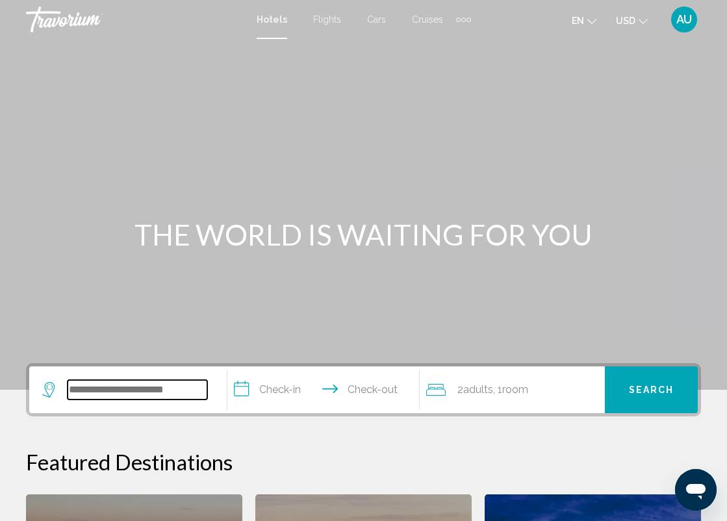
click at [93, 382] on input "Search widget" at bounding box center [138, 389] width 140 height 19
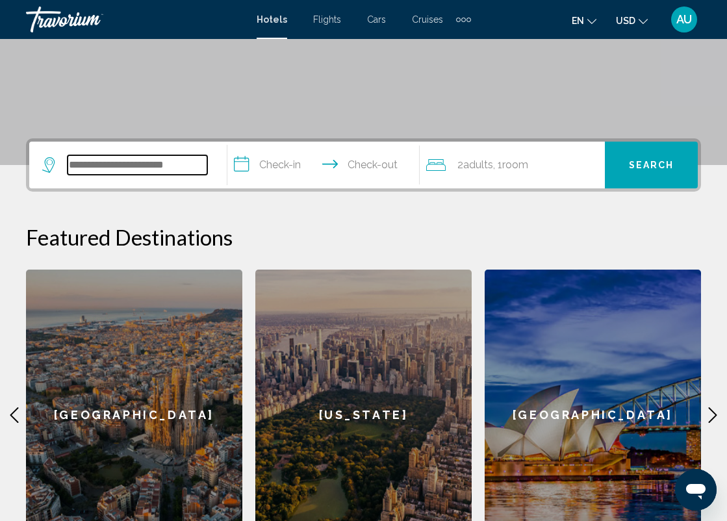
scroll to position [321, 0]
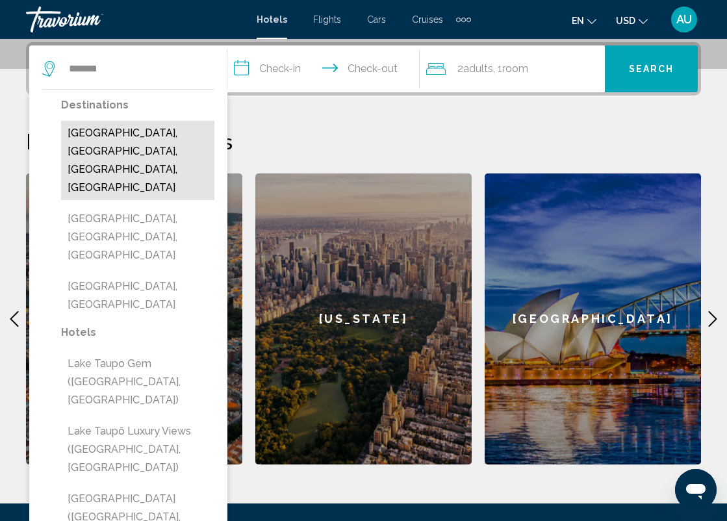
click at [106, 150] on button "[GEOGRAPHIC_DATA], [GEOGRAPHIC_DATA], [GEOGRAPHIC_DATA], [GEOGRAPHIC_DATA]" at bounding box center [137, 160] width 153 height 79
type input "**********"
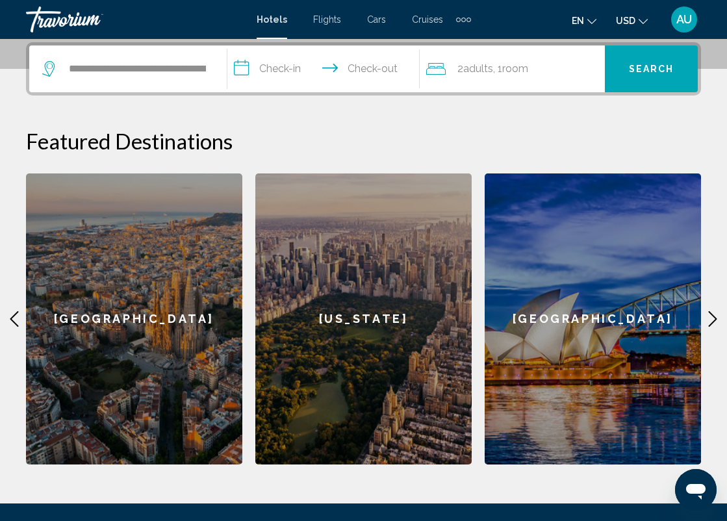
click at [287, 73] on input "**********" at bounding box center [325, 70] width 197 height 51
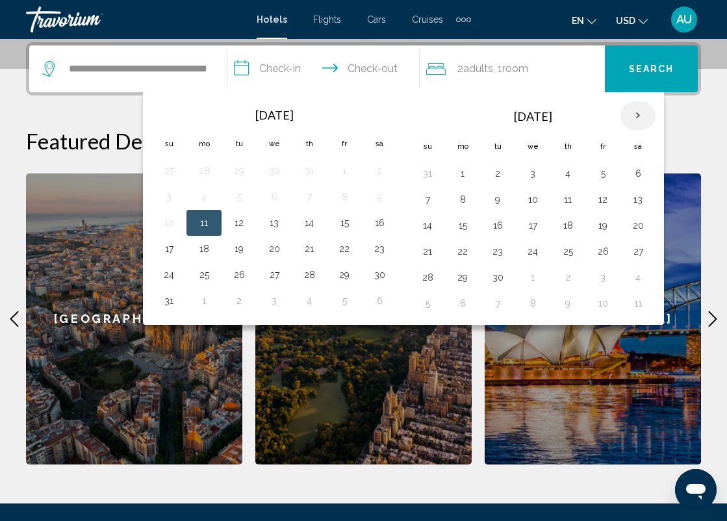
click at [638, 110] on th "Next month" at bounding box center [637, 115] width 35 height 29
click at [638, 111] on th "Next month" at bounding box center [637, 115] width 35 height 29
click at [640, 114] on th "Next month" at bounding box center [637, 115] width 35 height 29
click at [470, 279] on button "29" at bounding box center [462, 277] width 21 height 18
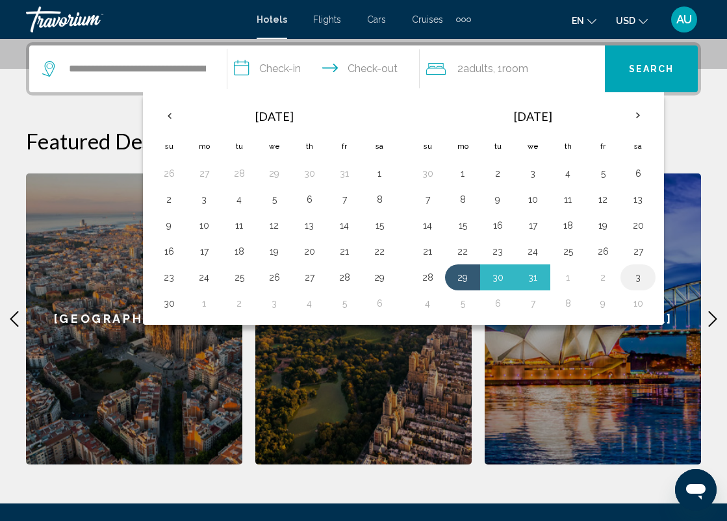
click at [639, 280] on button "3" at bounding box center [637, 277] width 21 height 18
type input "**********"
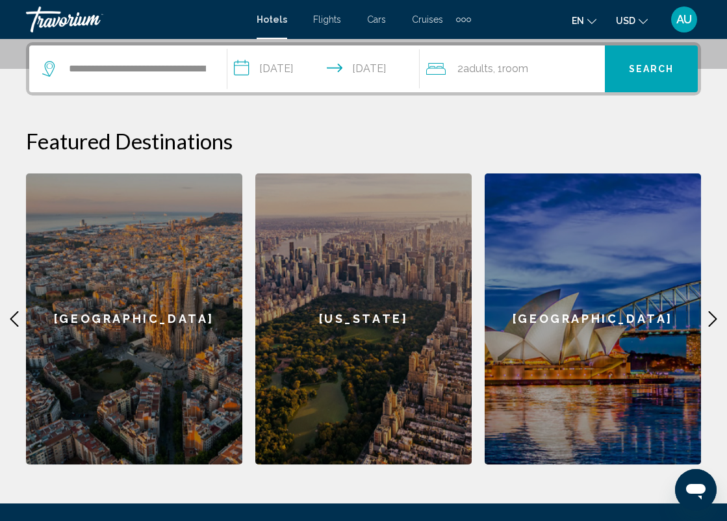
click at [662, 67] on span "Search" at bounding box center [651, 69] width 45 height 10
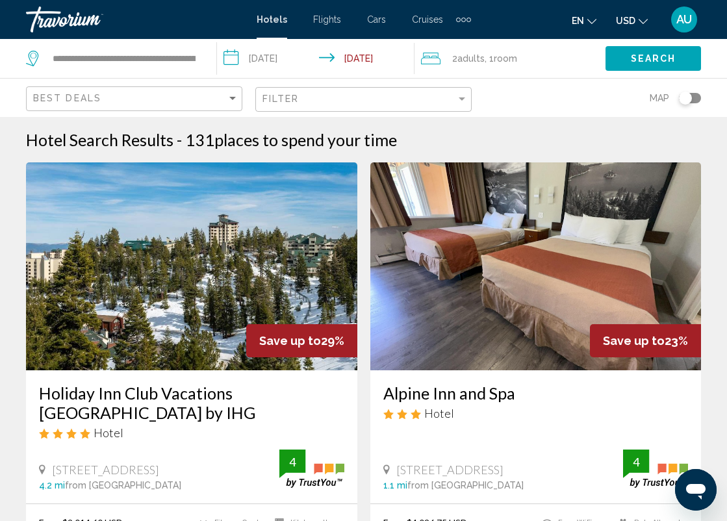
click at [686, 100] on div "Toggle map" at bounding box center [685, 98] width 13 height 13
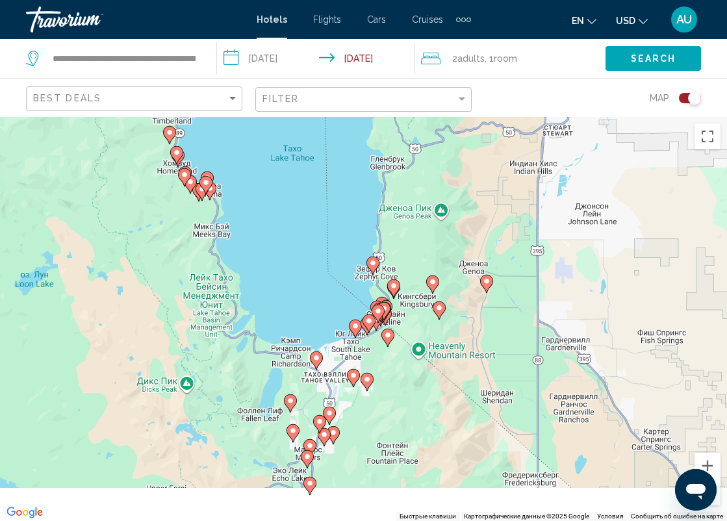
drag, startPoint x: 362, startPoint y: 384, endPoint x: 364, endPoint y: 251, distance: 133.1
click at [363, 251] on div "Чтобы активировать перетаскивание с помощью клавиатуры, нажмите Alt + Ввод. Пос…" at bounding box center [363, 319] width 727 height 404
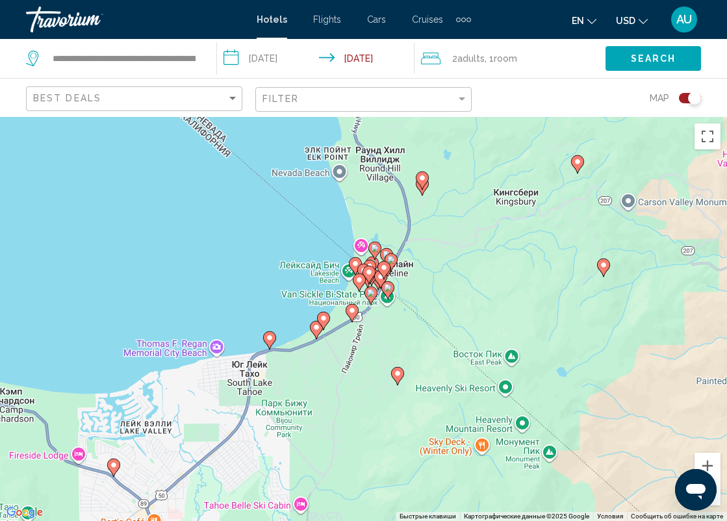
drag, startPoint x: 391, startPoint y: 370, endPoint x: 338, endPoint y: 368, distance: 52.6
click at [338, 368] on div "Чтобы активировать перетаскивание с помощью клавиатуры, нажмите Alt + Ввод. Пос…" at bounding box center [363, 319] width 727 height 404
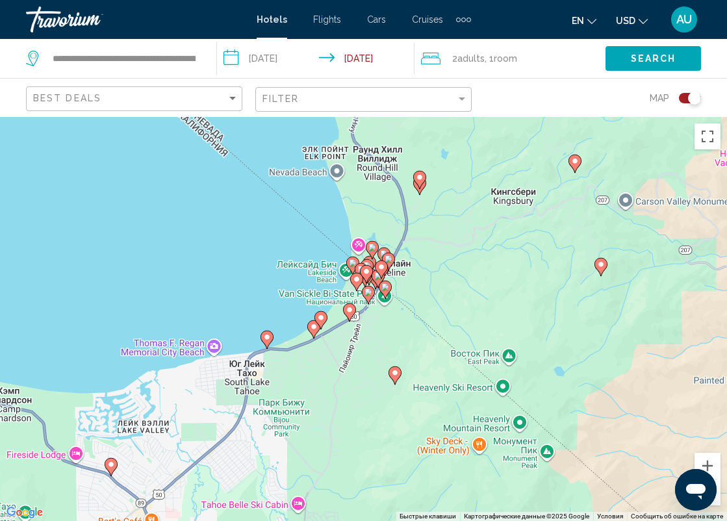
click at [320, 318] on image "Main content" at bounding box center [321, 318] width 8 height 8
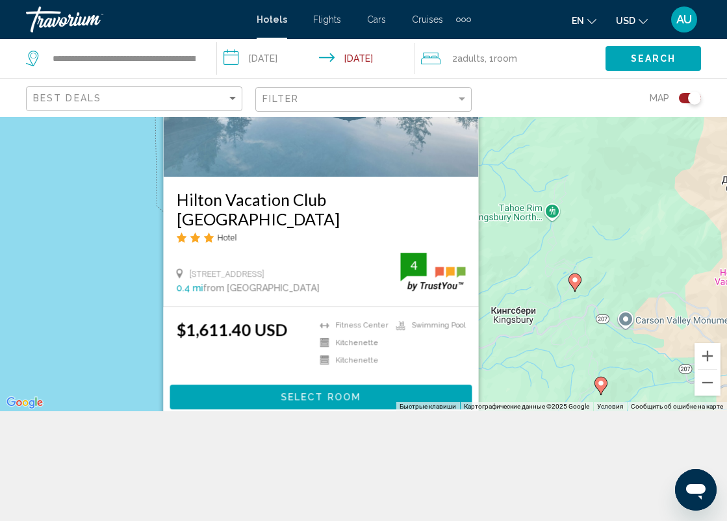
scroll to position [113, 0]
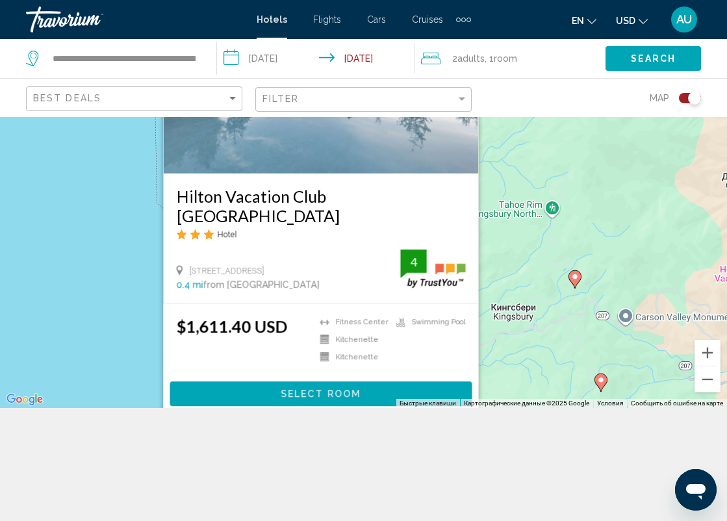
click at [486, 334] on div "Чтобы активировать перетаскивание с помощью клавиатуры, нажмите Alt + Ввод. Пос…" at bounding box center [363, 206] width 727 height 404
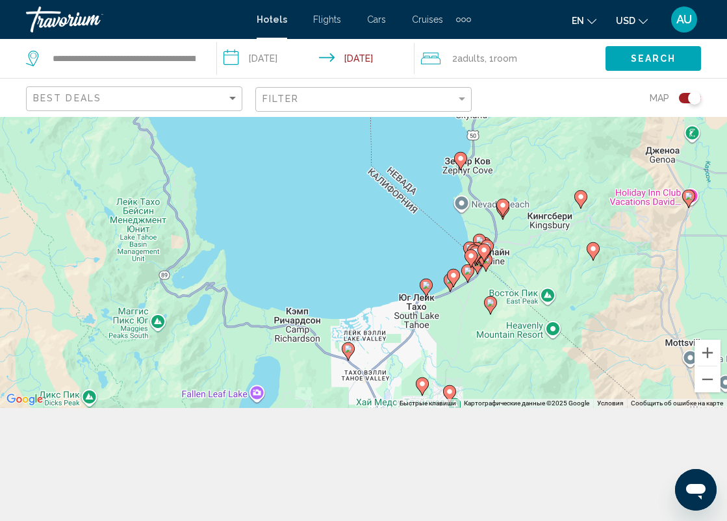
drag, startPoint x: 379, startPoint y: 342, endPoint x: 481, endPoint y: 233, distance: 149.3
click at [482, 233] on gmp-advanced-marker "Main content" at bounding box center [479, 242] width 13 height 19
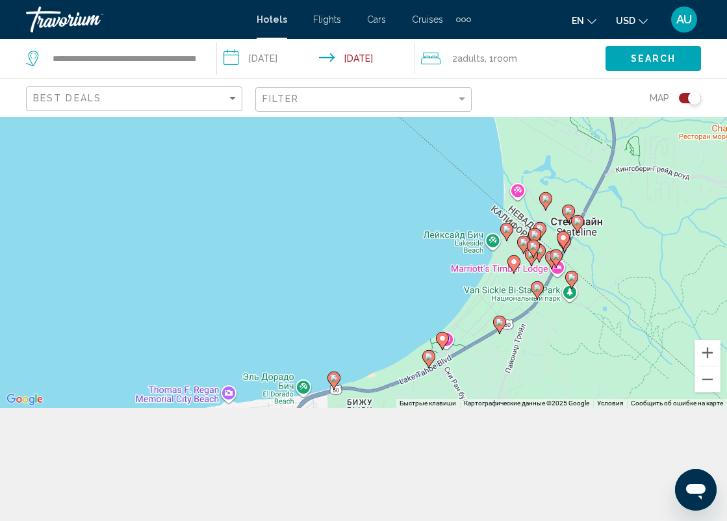
click at [429, 358] on image "Main content" at bounding box center [429, 357] width 8 height 8
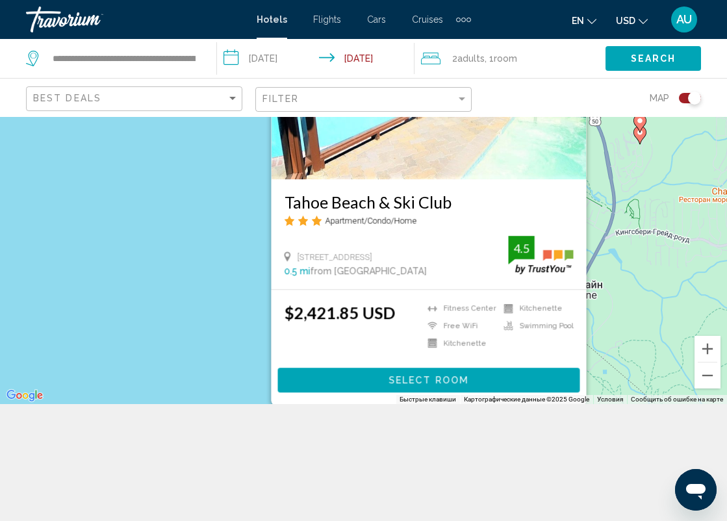
scroll to position [117, 0]
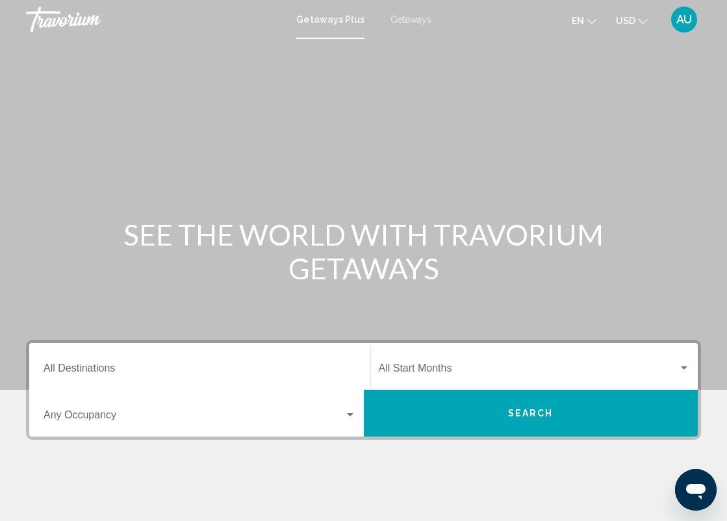
click at [403, 23] on span "Getaways" at bounding box center [410, 19] width 41 height 10
click at [87, 372] on input "Destination All Destinations" at bounding box center [200, 371] width 312 height 12
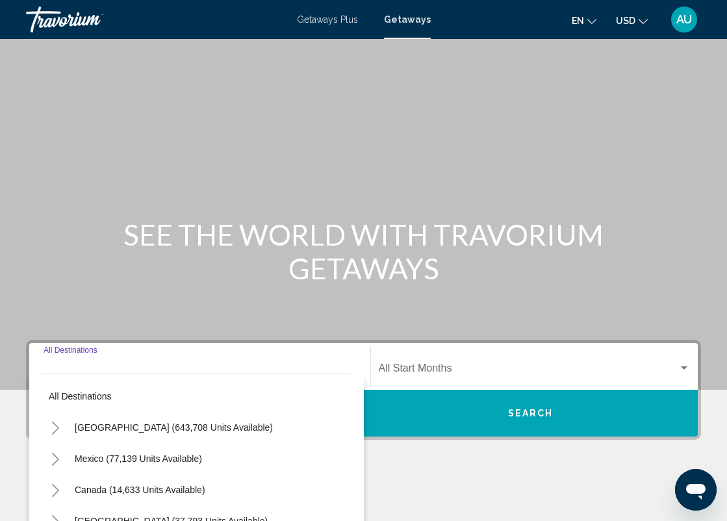
scroll to position [208, 0]
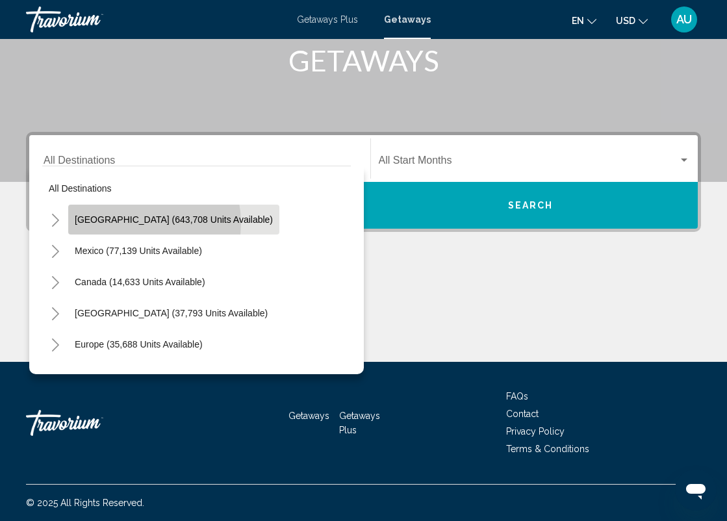
click at [141, 223] on span "United States (643,708 units available)" at bounding box center [174, 219] width 198 height 10
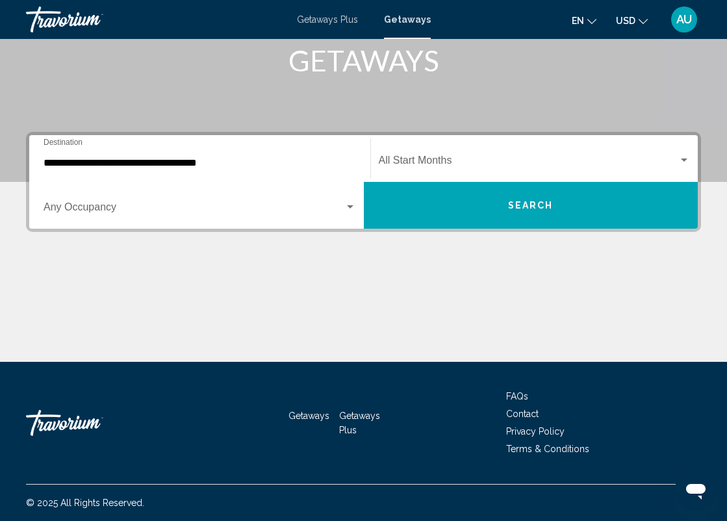
click at [170, 156] on div "**********" at bounding box center [200, 158] width 312 height 41
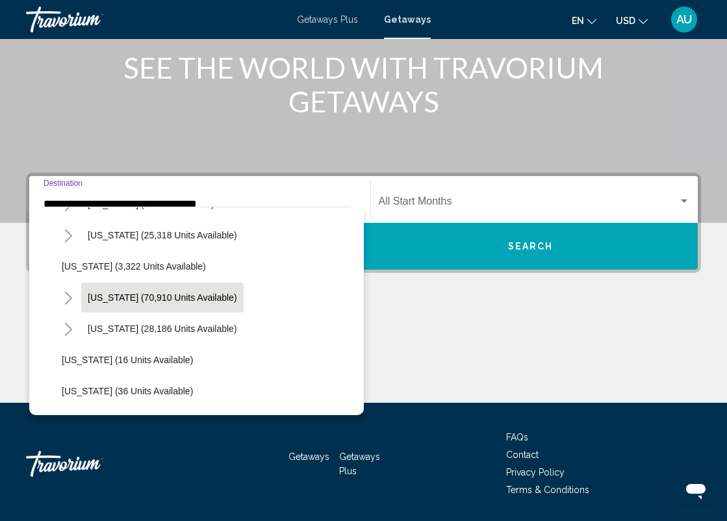
scroll to position [89, 0]
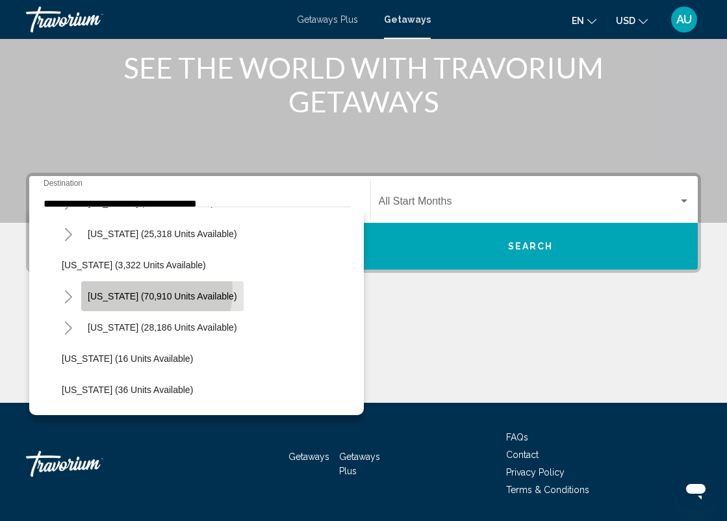
click at [140, 291] on span "California (70,910 units available)" at bounding box center [162, 296] width 149 height 10
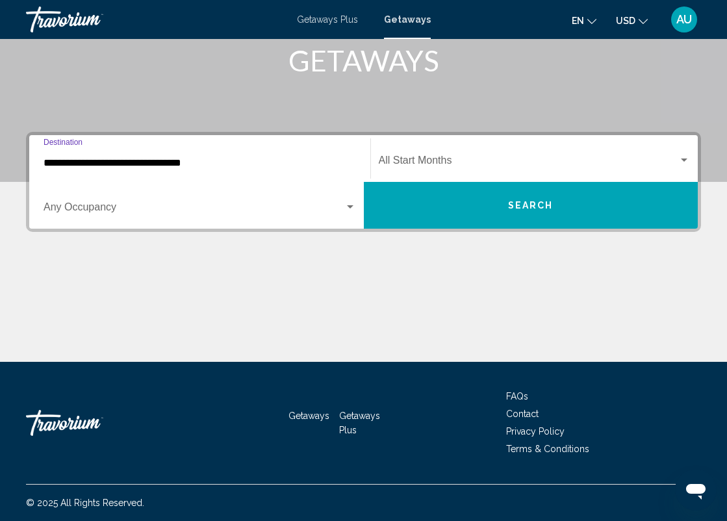
click at [174, 162] on input "**********" at bounding box center [200, 163] width 312 height 12
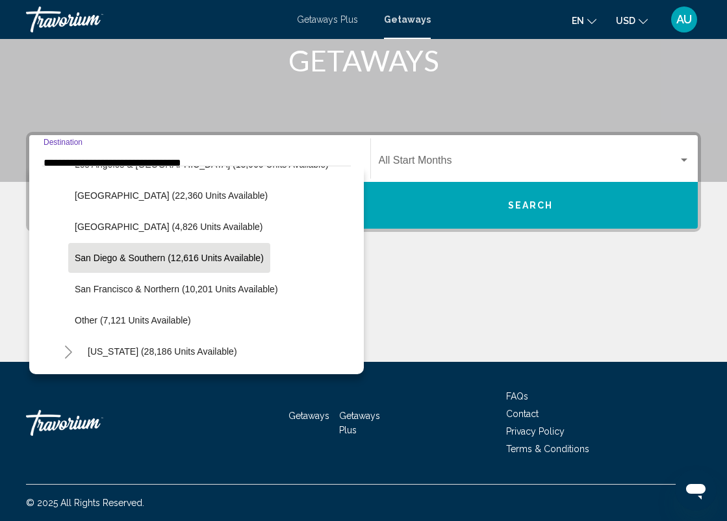
scroll to position [216, 0]
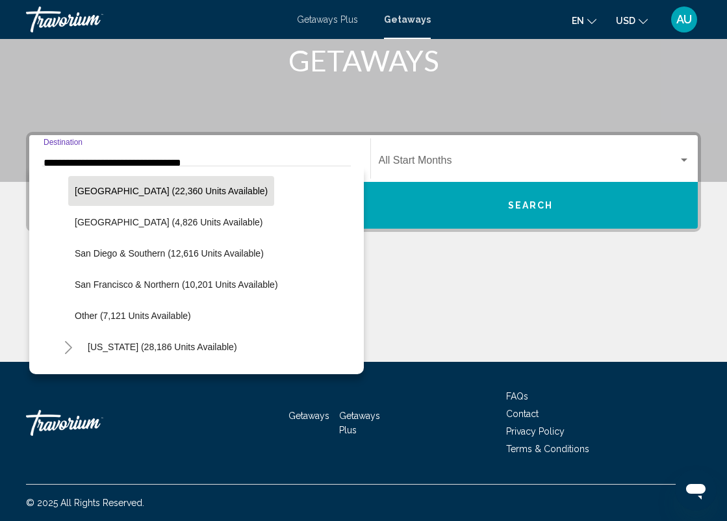
click at [171, 196] on button "Lake Tahoe (22,360 units available)" at bounding box center [171, 191] width 206 height 30
type input "**********"
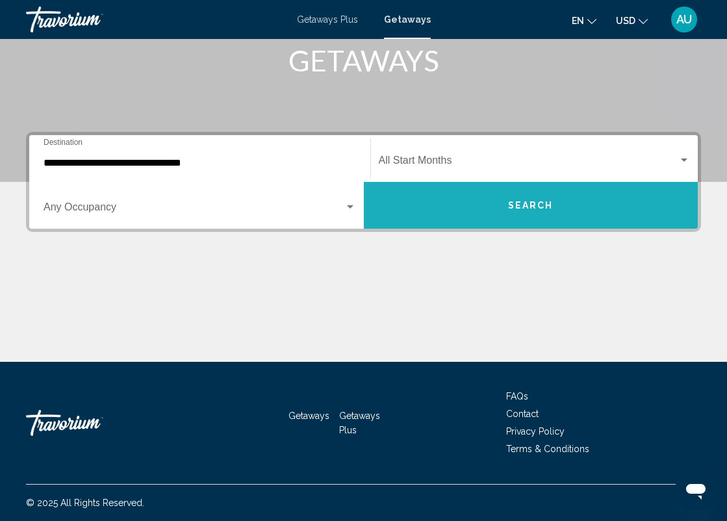
click at [511, 207] on span "Search" at bounding box center [530, 206] width 45 height 10
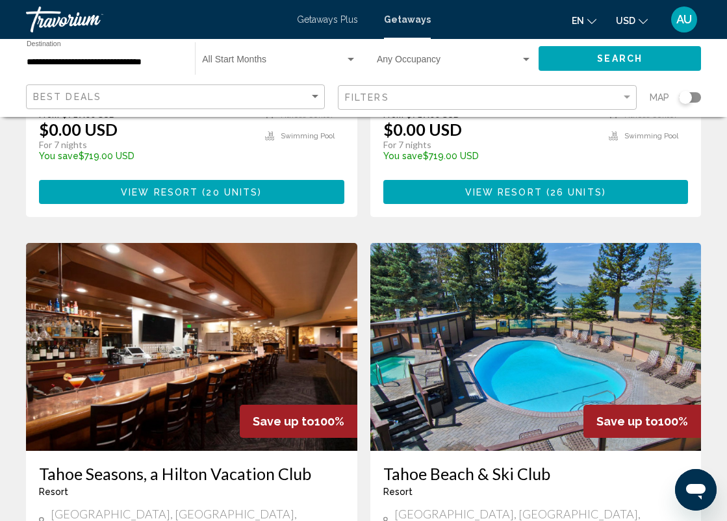
scroll to position [1393, 0]
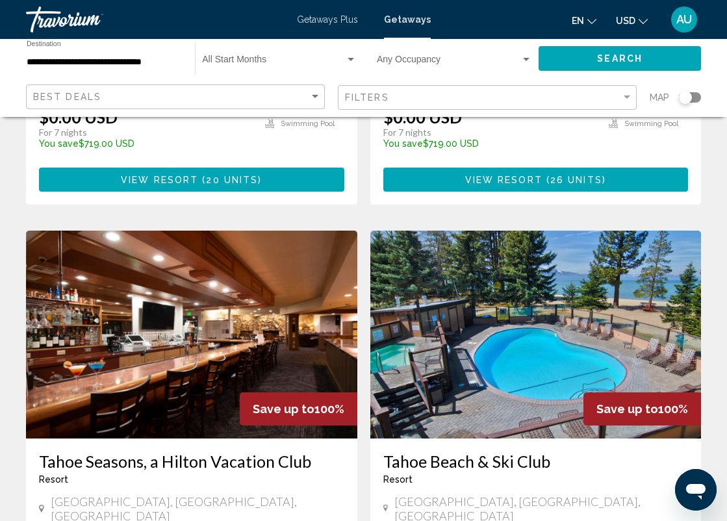
click at [508, 275] on img "Main content" at bounding box center [535, 335] width 331 height 208
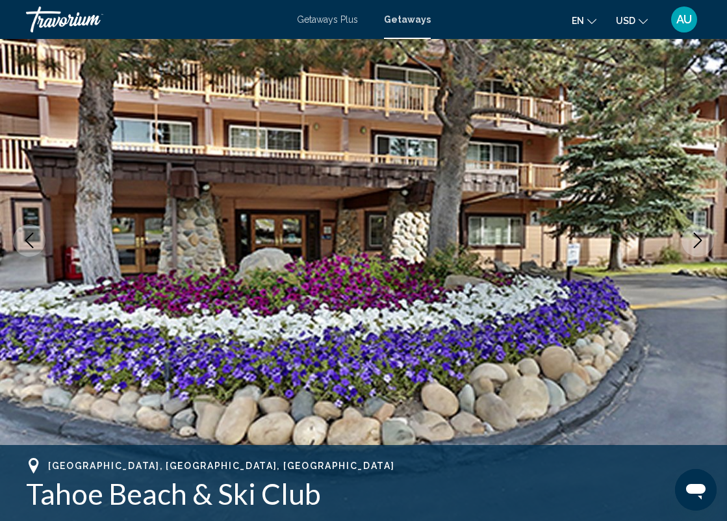
scroll to position [111, 0]
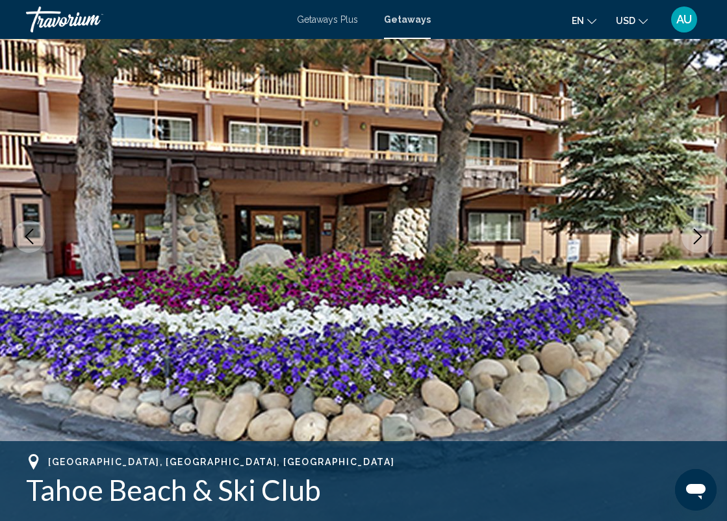
click at [697, 236] on icon "Next image" at bounding box center [698, 237] width 16 height 16
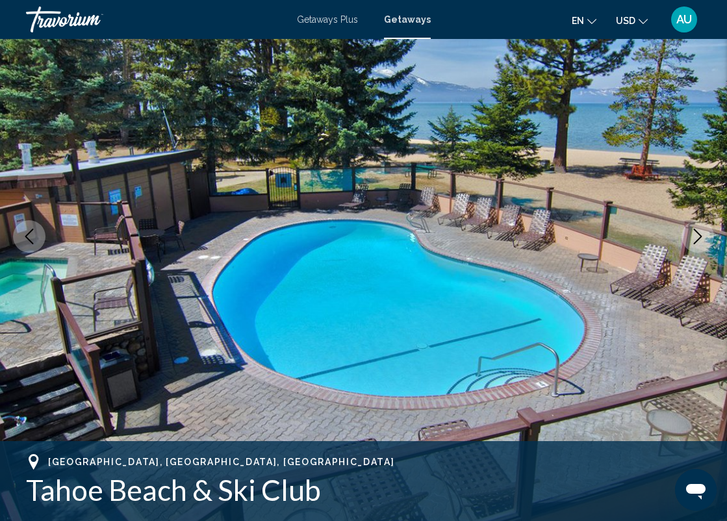
click at [697, 236] on icon "Next image" at bounding box center [698, 237] width 16 height 16
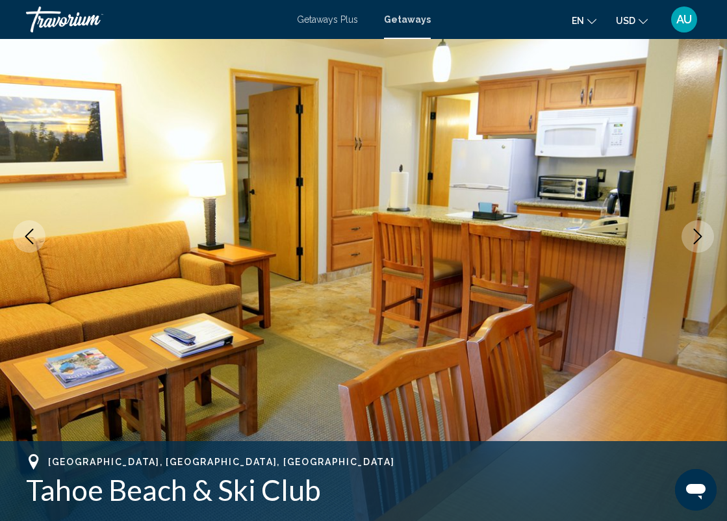
click at [697, 236] on icon "Next image" at bounding box center [698, 237] width 16 height 16
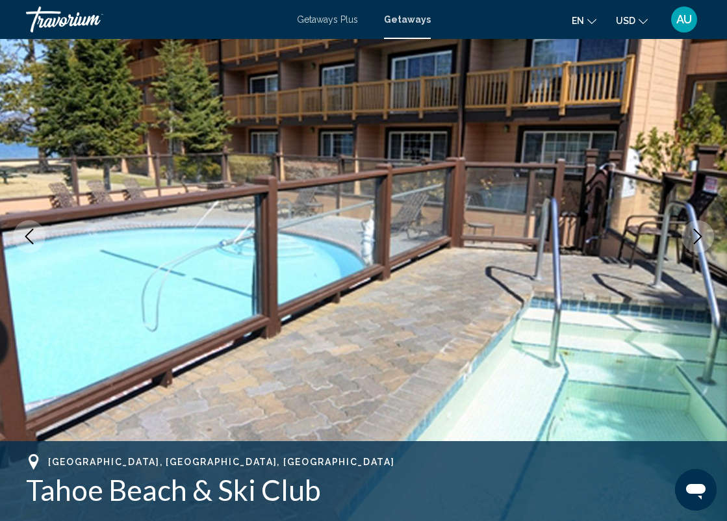
click at [698, 236] on icon "Next image" at bounding box center [698, 237] width 16 height 16
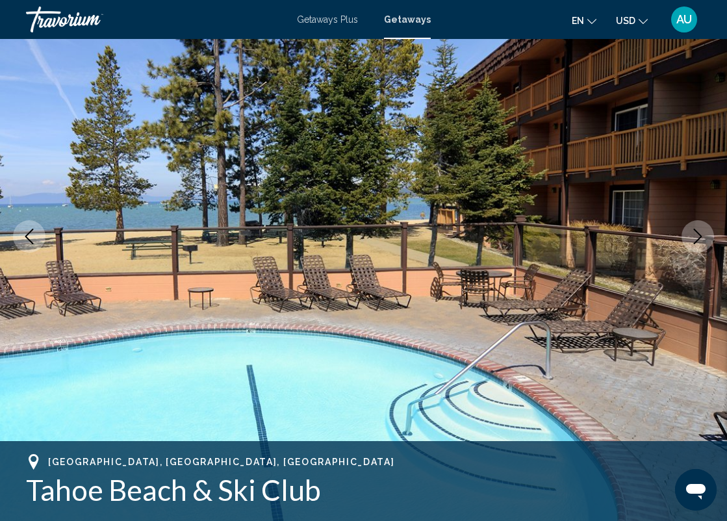
click at [699, 236] on icon "Next image" at bounding box center [698, 237] width 16 height 16
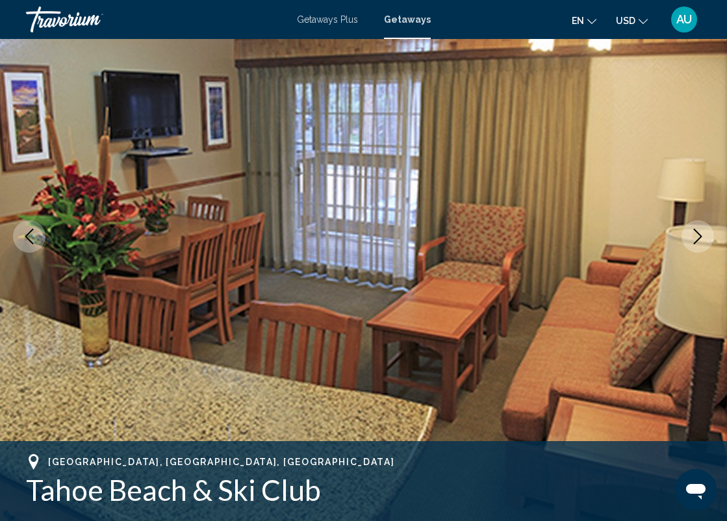
click at [699, 236] on icon "Next image" at bounding box center [698, 237] width 16 height 16
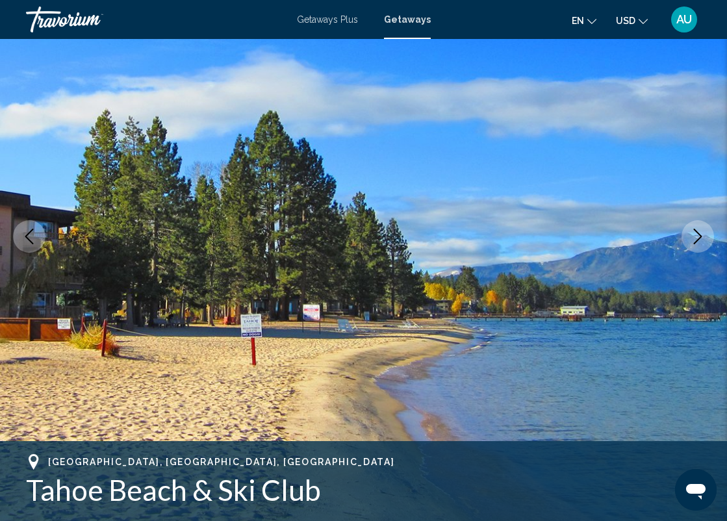
click at [699, 236] on icon "Next image" at bounding box center [698, 237] width 16 height 16
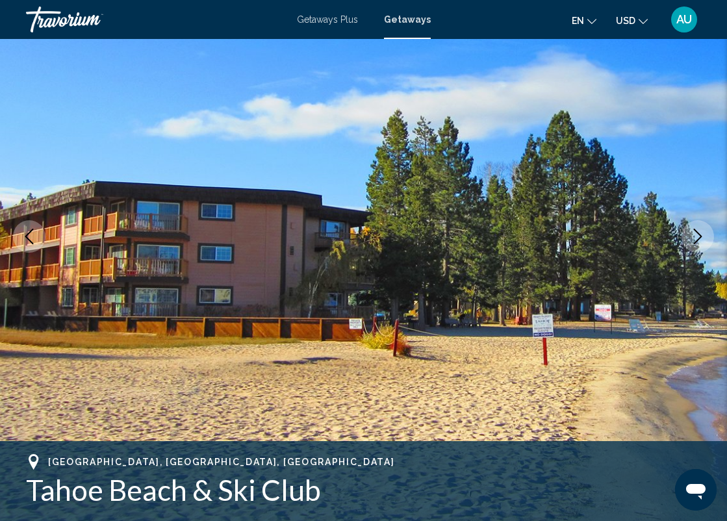
click at [699, 237] on icon "Next image" at bounding box center [698, 237] width 16 height 16
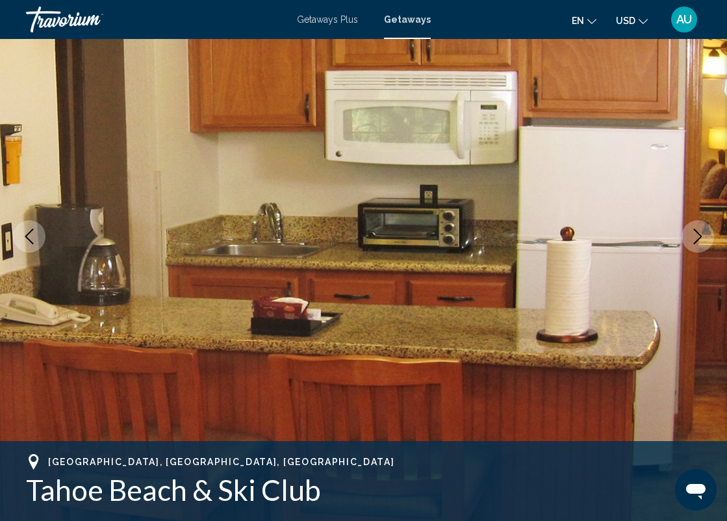
click at [699, 237] on icon "Next image" at bounding box center [698, 237] width 8 height 16
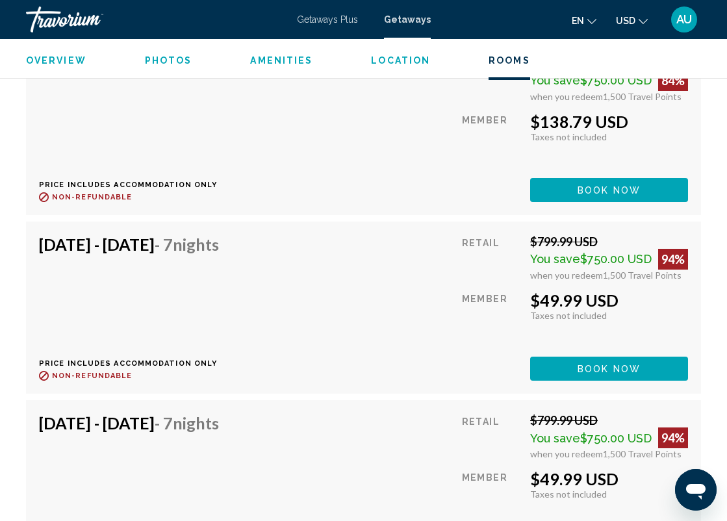
scroll to position [2741, 0]
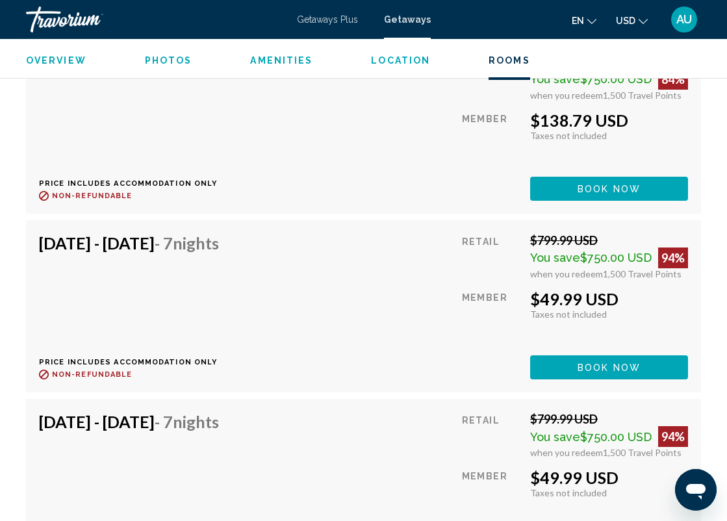
click at [579, 194] on span "Book now" at bounding box center [608, 189] width 63 height 10
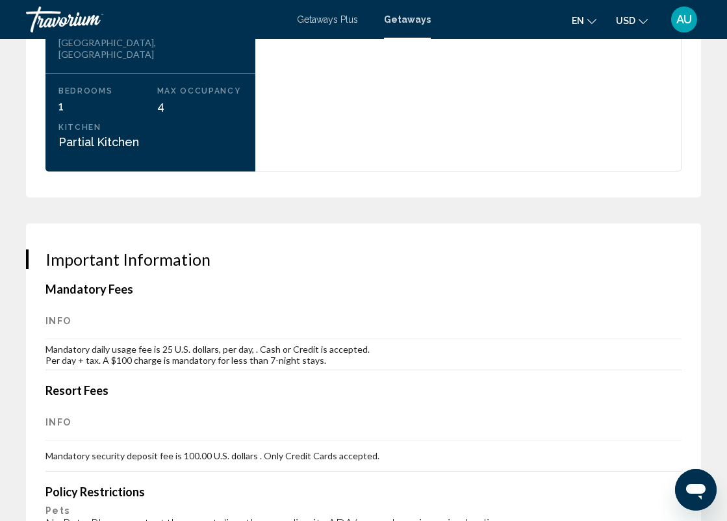
scroll to position [1626, 0]
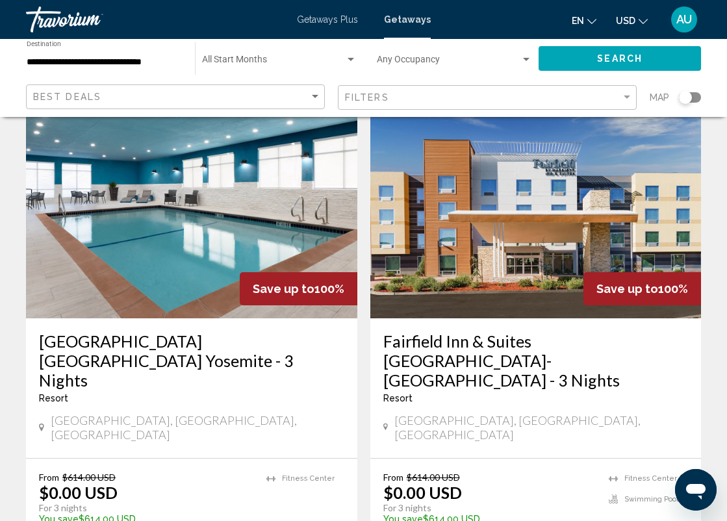
scroll to position [53, 0]
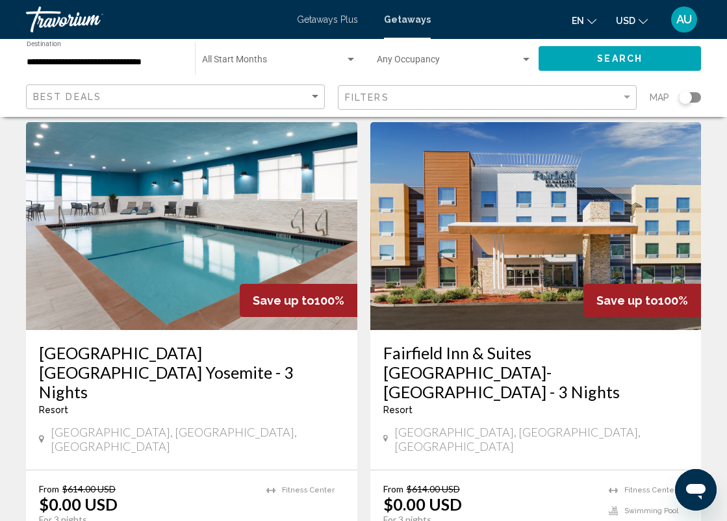
click at [258, 62] on span "Search widget" at bounding box center [273, 62] width 143 height 10
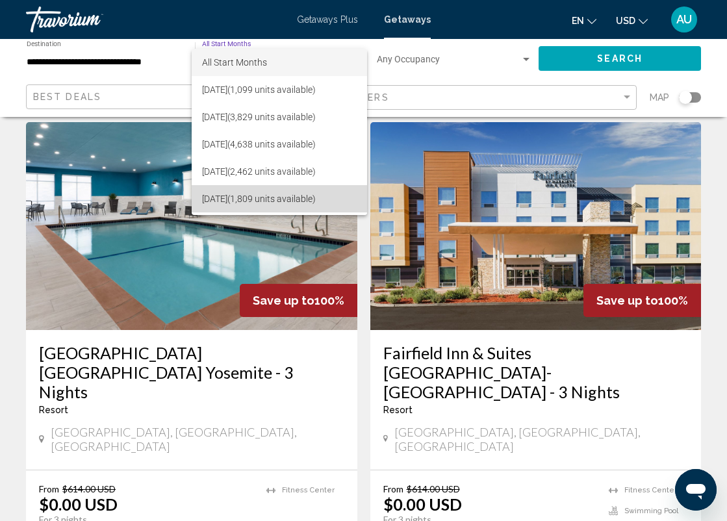
click at [258, 199] on span "December 2025 (1,809 units available)" at bounding box center [279, 198] width 155 height 27
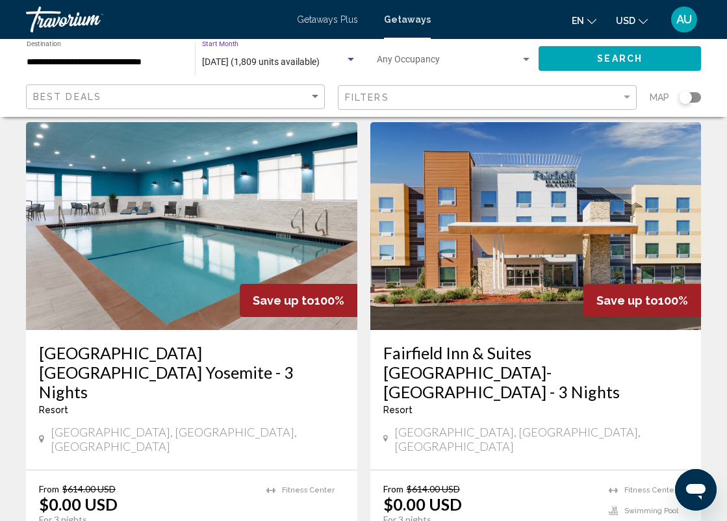
click at [455, 58] on span "Search widget" at bounding box center [449, 62] width 144 height 10
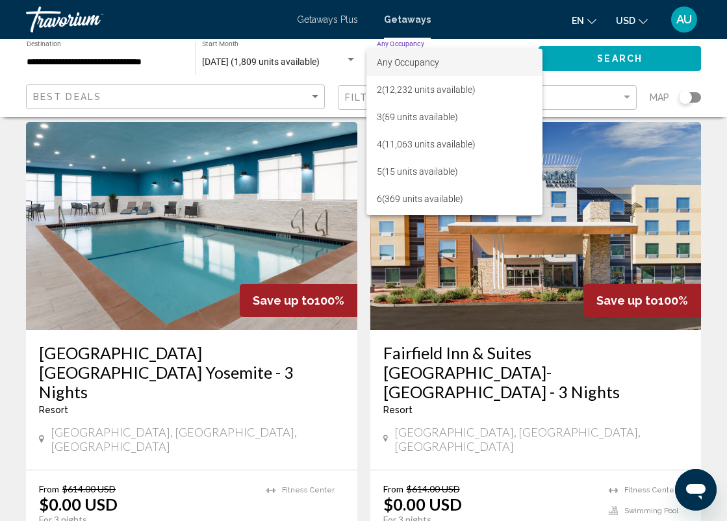
click at [616, 55] on div at bounding box center [363, 260] width 727 height 521
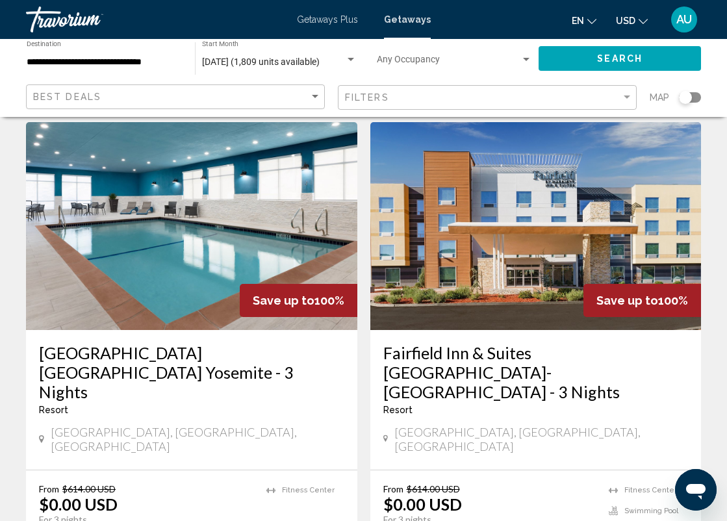
click at [616, 57] on span "Search" at bounding box center [619, 59] width 45 height 10
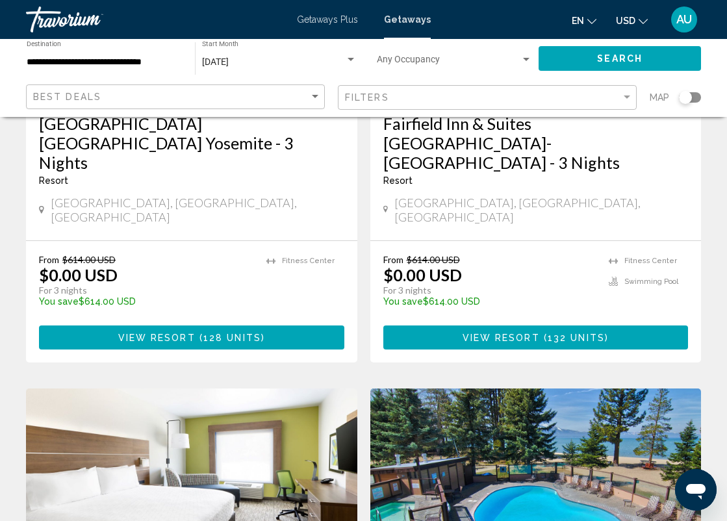
scroll to position [258, 0]
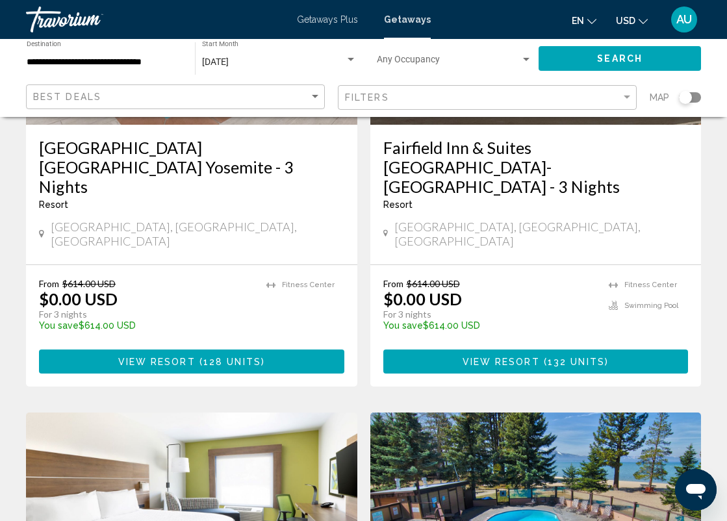
click at [684, 96] on div "Search widget" at bounding box center [685, 97] width 13 height 13
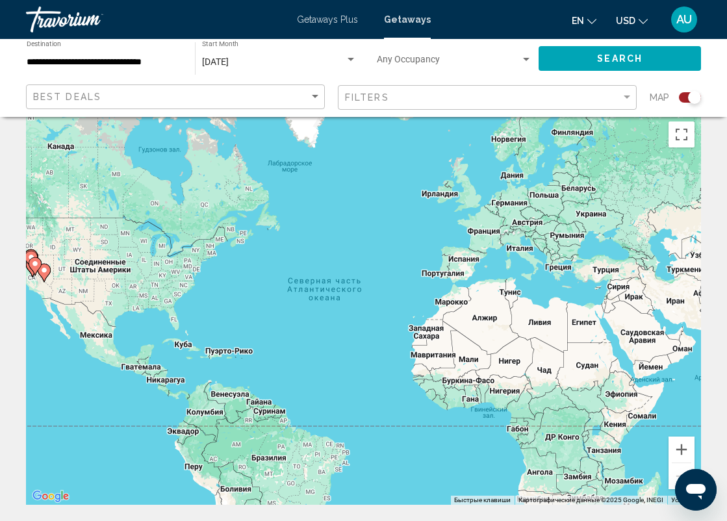
scroll to position [14, 0]
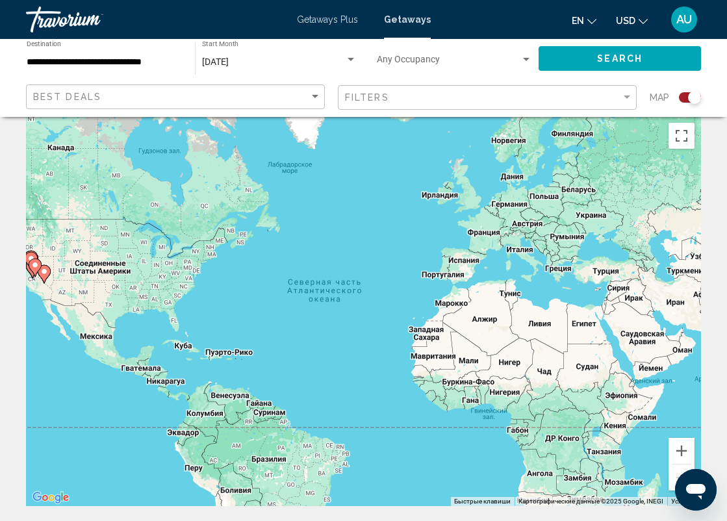
click at [53, 277] on div "Чтобы активировать перетаскивание с помощью клавиатуры, нажмите Alt + Ввод. Пос…" at bounding box center [363, 311] width 675 height 390
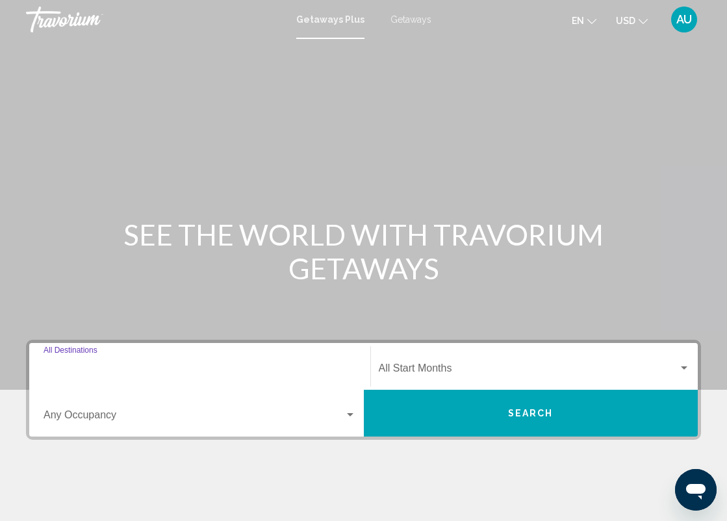
click at [94, 370] on input "Destination All Destinations" at bounding box center [200, 371] width 312 height 12
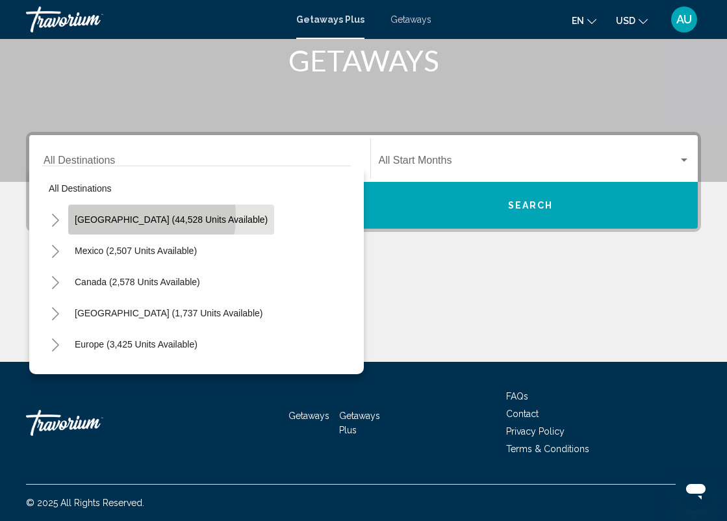
click at [127, 216] on span "United States (44,528 units available)" at bounding box center [171, 219] width 193 height 10
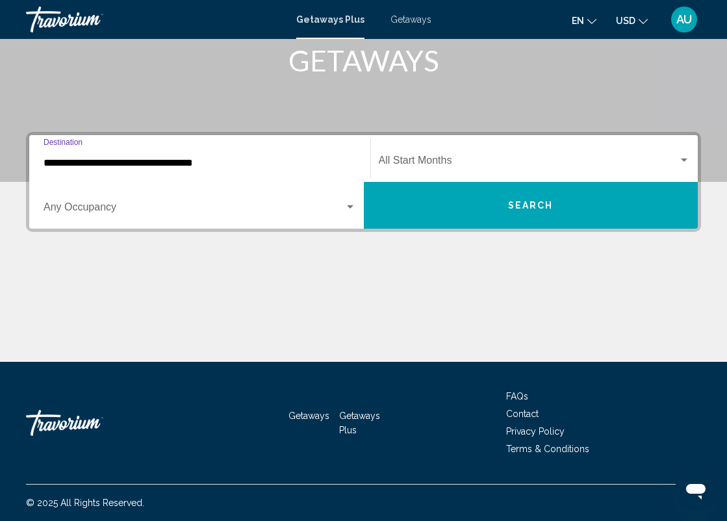
click at [136, 161] on input "**********" at bounding box center [200, 163] width 312 height 12
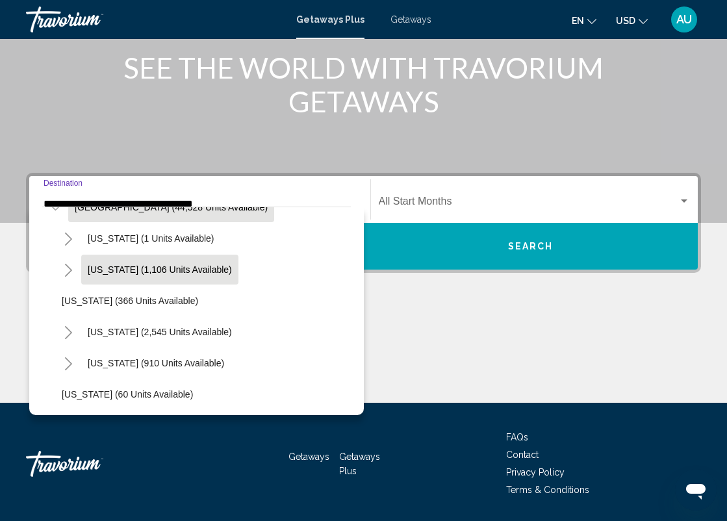
scroll to position [71, 0]
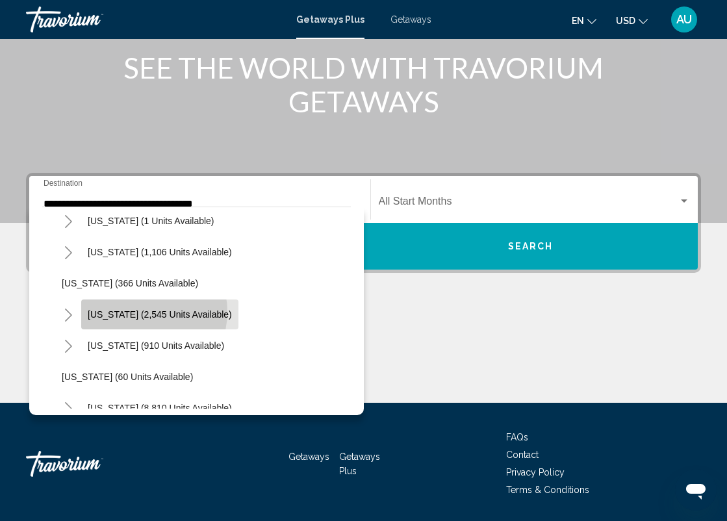
click at [144, 312] on span "California (2,545 units available)" at bounding box center [160, 314] width 144 height 10
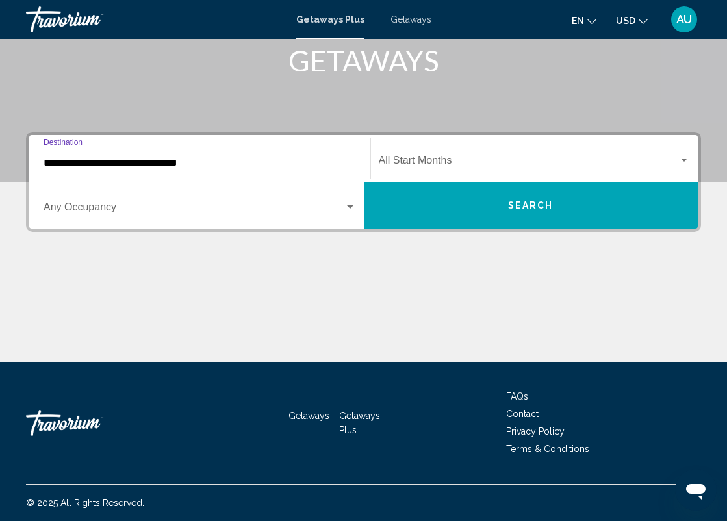
click at [168, 160] on input "**********" at bounding box center [200, 163] width 312 height 12
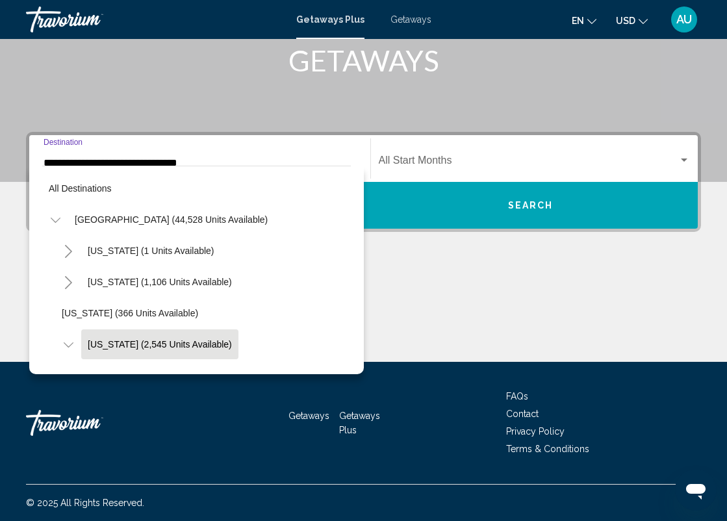
scroll to position [77, 0]
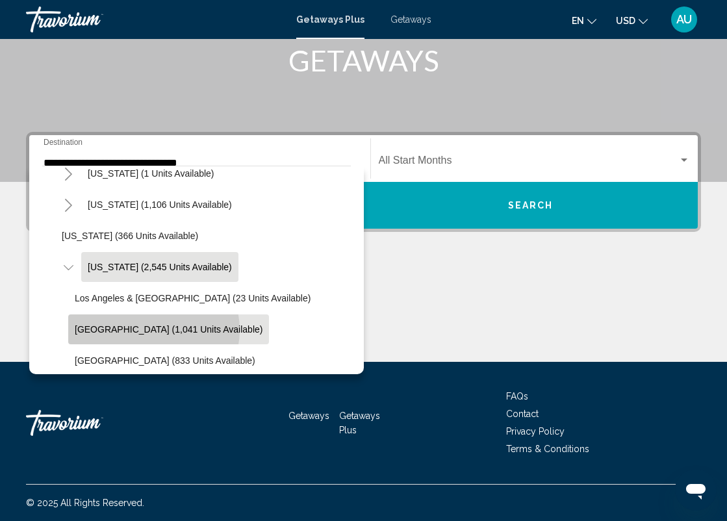
click at [153, 330] on span "Lake Tahoe (1,041 units available)" at bounding box center [169, 329] width 188 height 10
type input "**********"
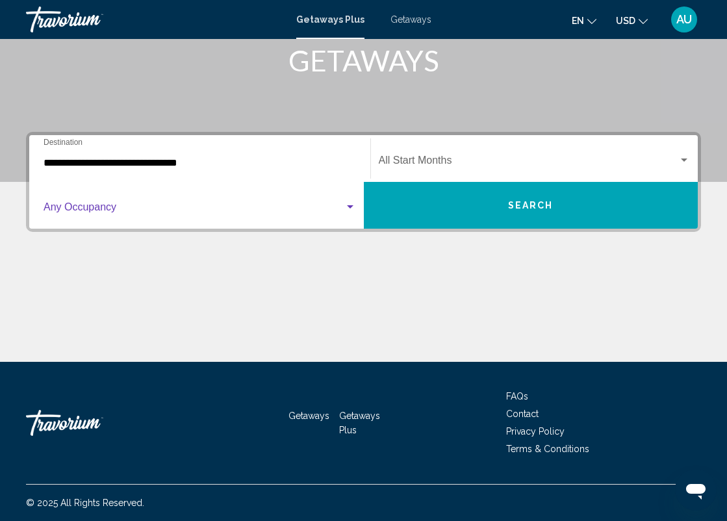
click at [219, 208] on span "Search widget" at bounding box center [194, 210] width 301 height 12
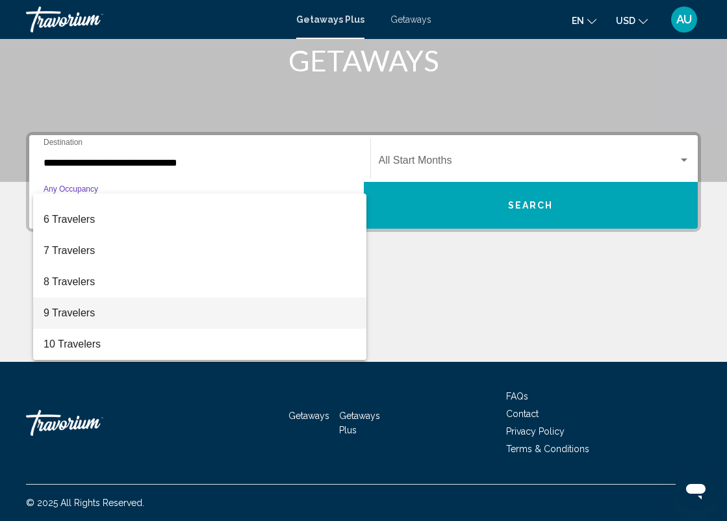
scroll to position [208, 0]
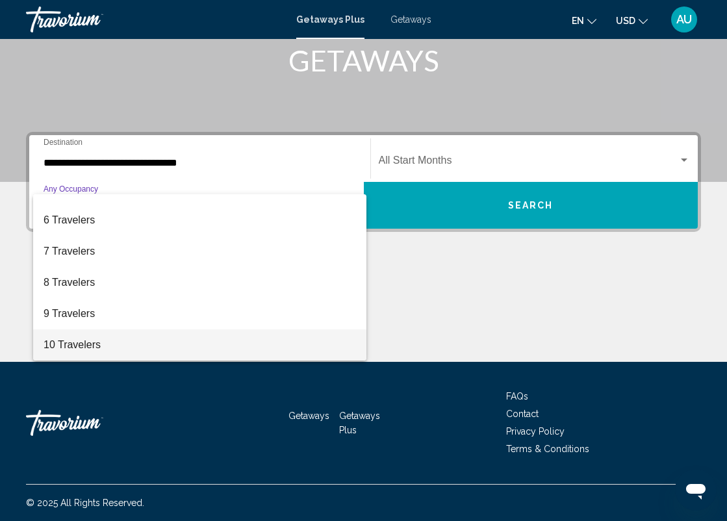
click at [88, 342] on span "10 Travelers" at bounding box center [200, 344] width 312 height 31
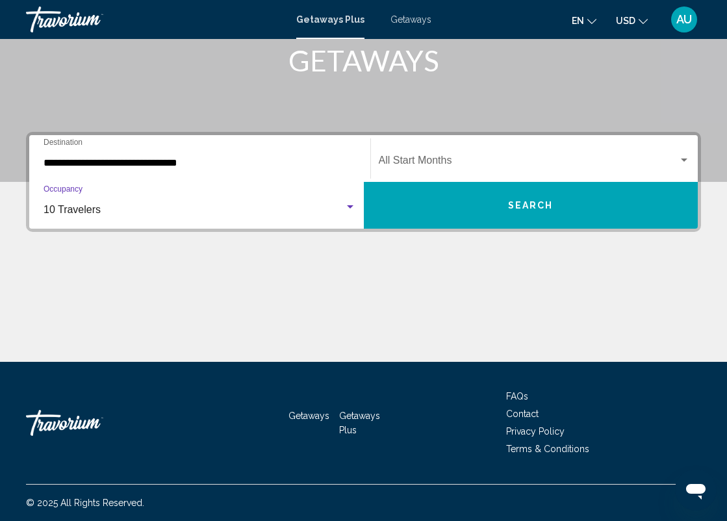
click at [449, 153] on div "Start Month All Start Months" at bounding box center [535, 158] width 312 height 41
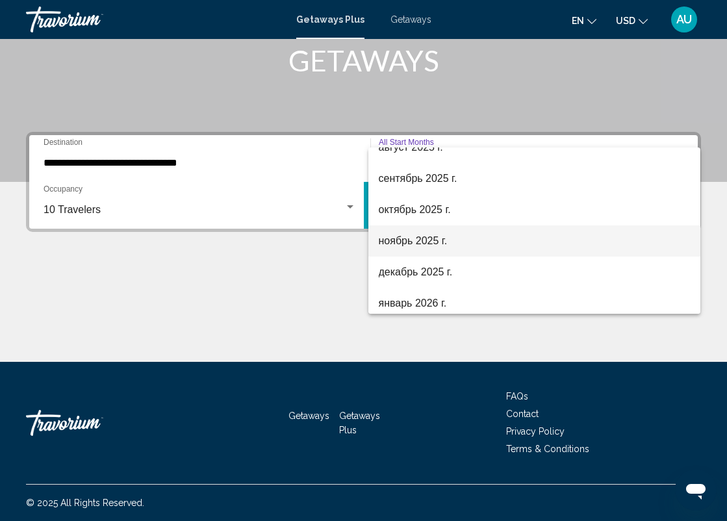
scroll to position [60, 0]
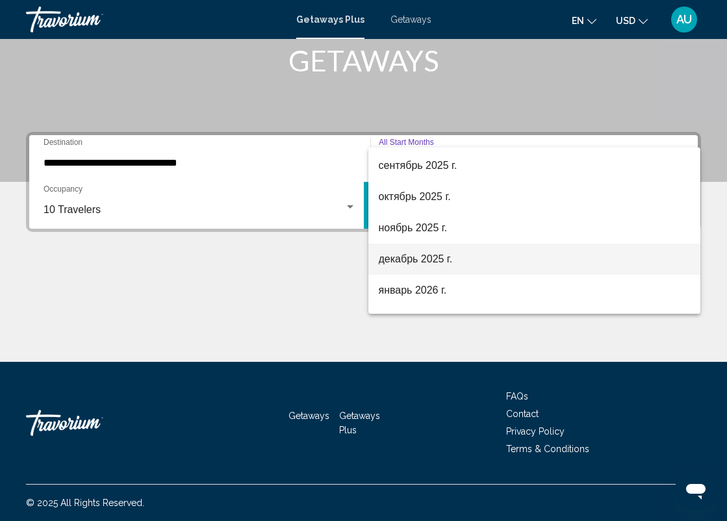
click at [433, 253] on span "декабрь 2025 г." at bounding box center [535, 259] width 312 height 31
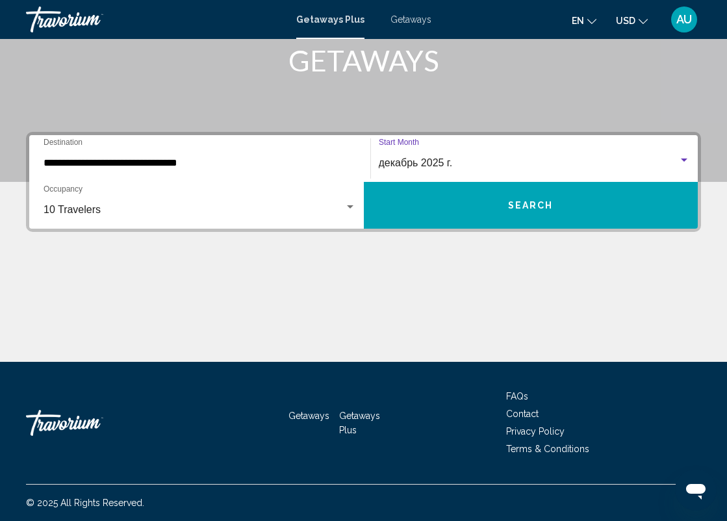
click at [508, 200] on button "Search" at bounding box center [531, 205] width 334 height 47
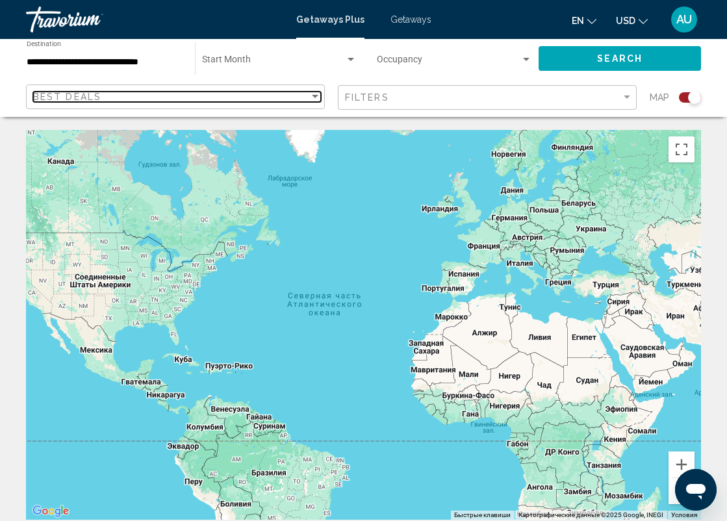
click at [314, 97] on div "Sort by" at bounding box center [315, 96] width 6 height 3
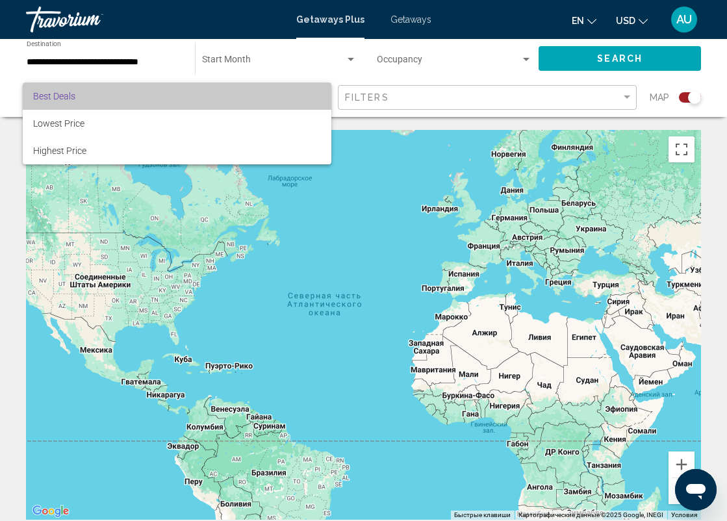
click at [314, 97] on span "Best Deals" at bounding box center [177, 95] width 288 height 27
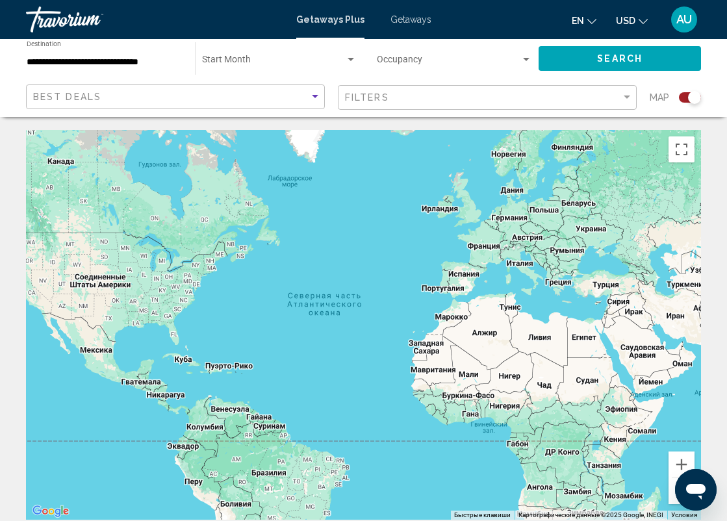
click at [614, 56] on span "Search" at bounding box center [619, 59] width 45 height 10
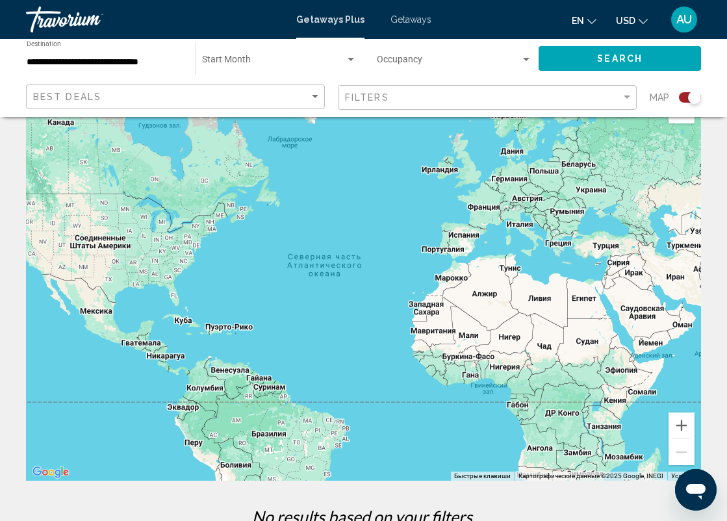
scroll to position [47, 0]
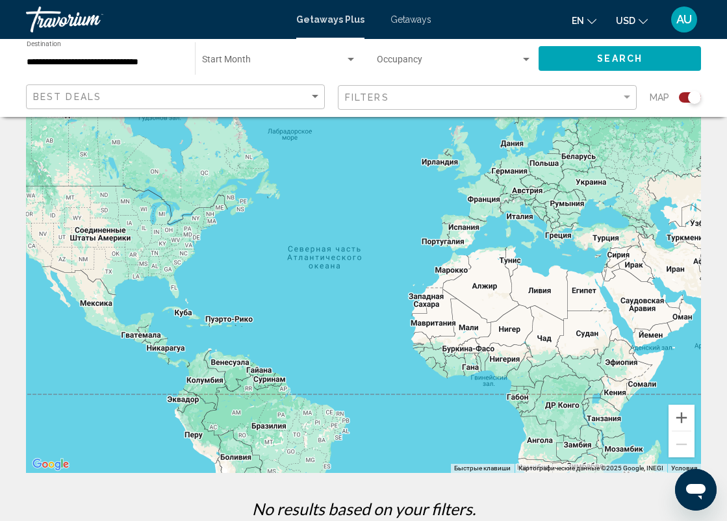
click at [229, 56] on div "Start Month All Start Months" at bounding box center [279, 59] width 155 height 36
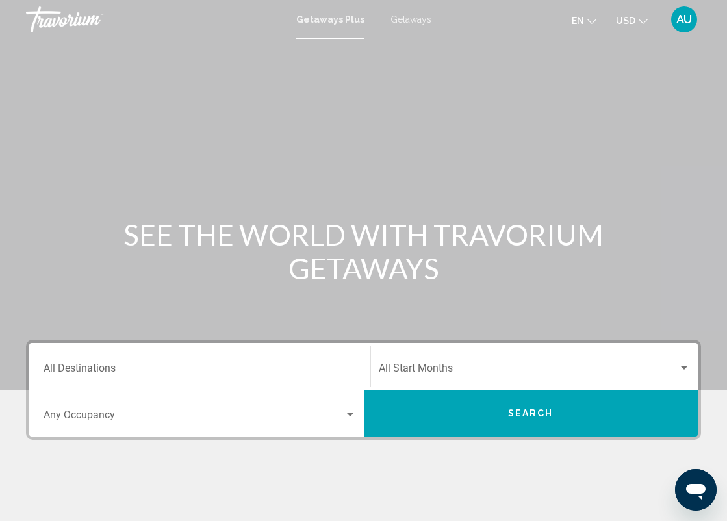
click at [109, 363] on div "Destination All Destinations" at bounding box center [200, 366] width 312 height 41
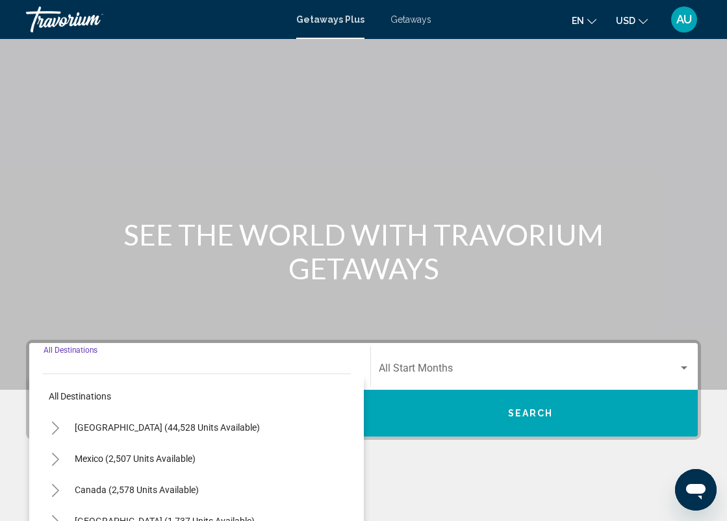
scroll to position [208, 0]
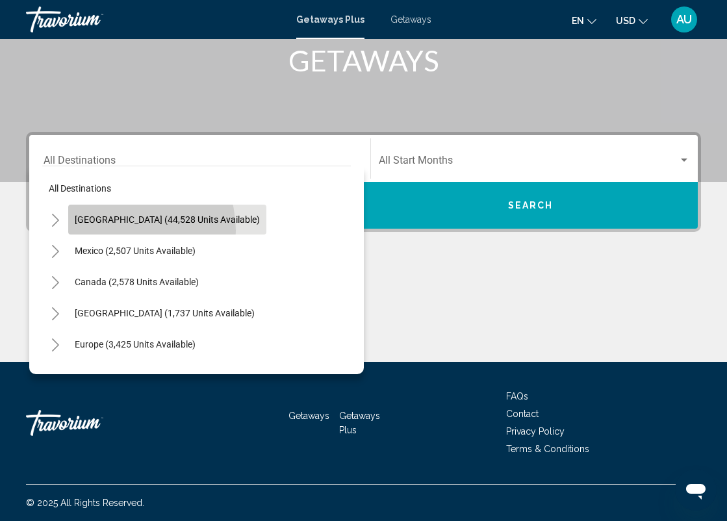
click at [119, 231] on button "United States (44,528 units available)" at bounding box center [167, 220] width 198 height 30
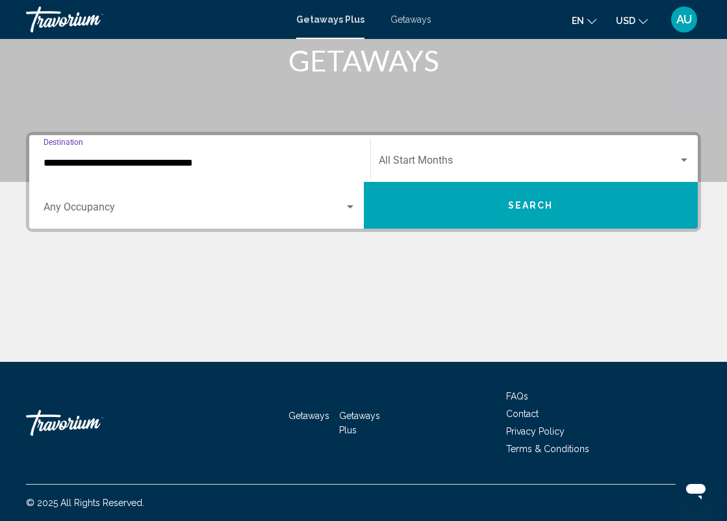
click at [140, 172] on div "**********" at bounding box center [200, 158] width 312 height 41
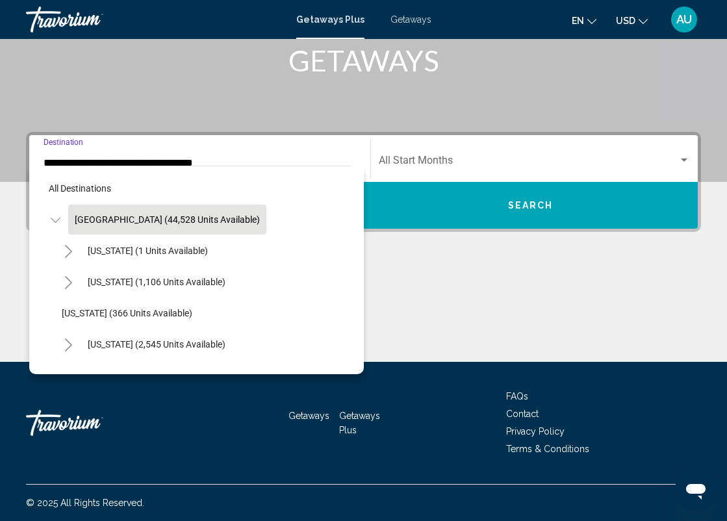
scroll to position [167, 0]
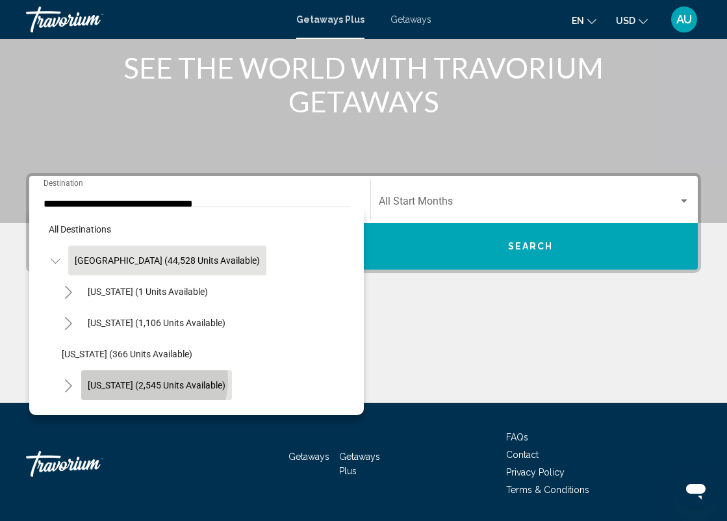
click at [145, 380] on span "California (2,545 units available)" at bounding box center [157, 385] width 138 height 10
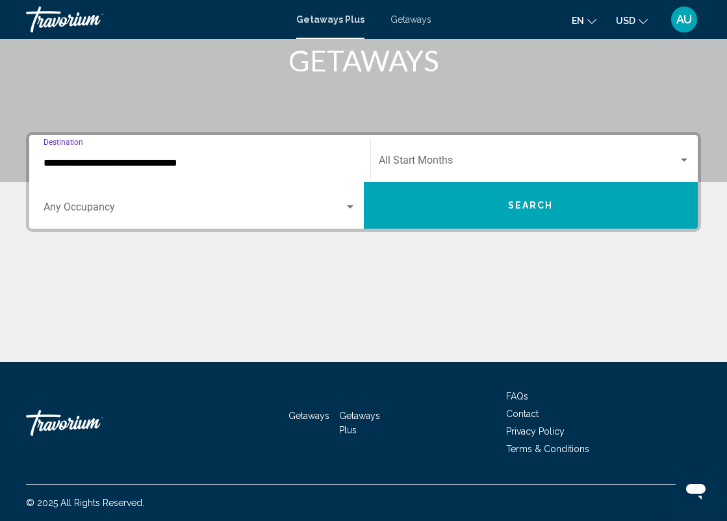
click at [179, 157] on input "**********" at bounding box center [200, 163] width 312 height 12
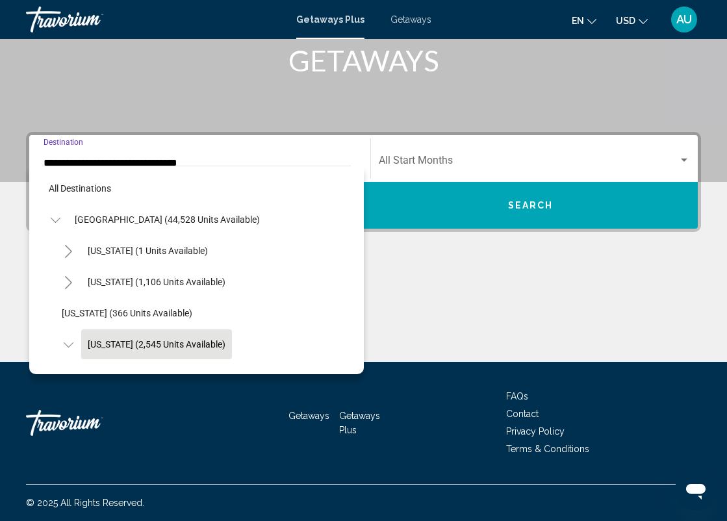
scroll to position [77, 0]
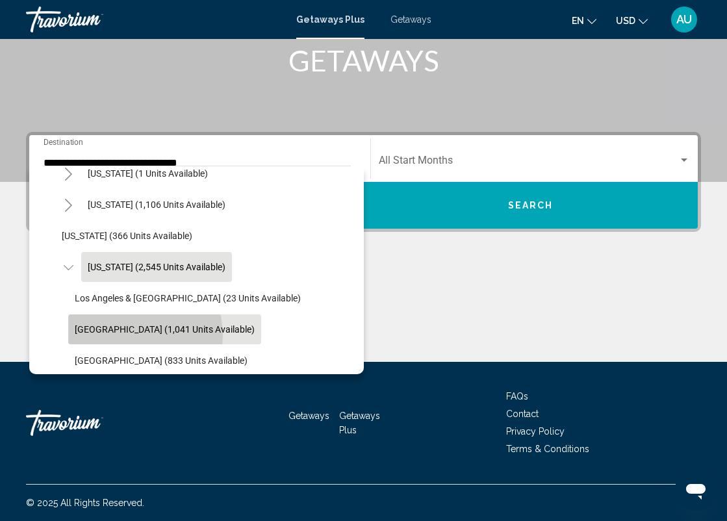
click at [134, 335] on button "Lake Tahoe (1,041 units available)" at bounding box center [164, 329] width 193 height 30
type input "**********"
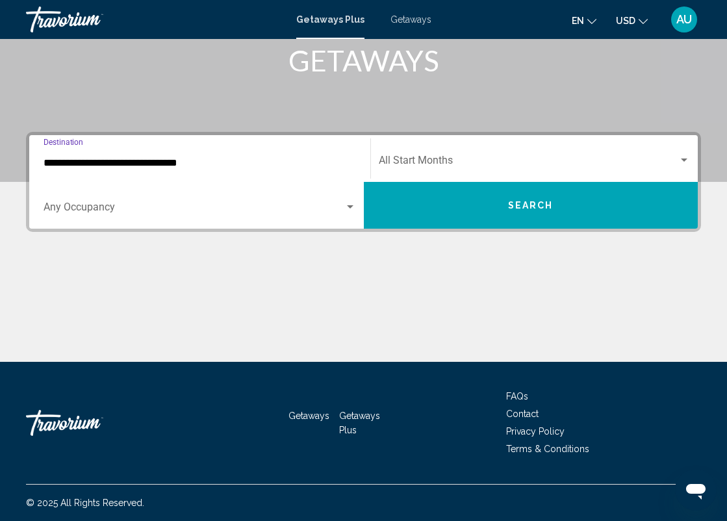
click at [419, 157] on span "Search widget" at bounding box center [529, 163] width 300 height 12
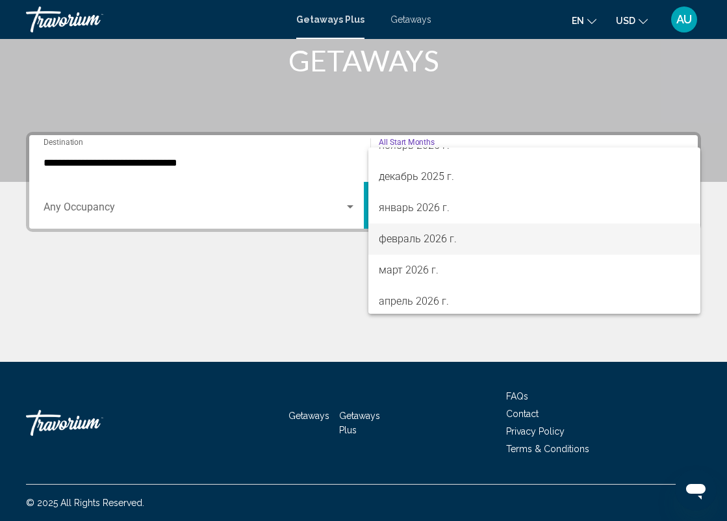
scroll to position [134, 0]
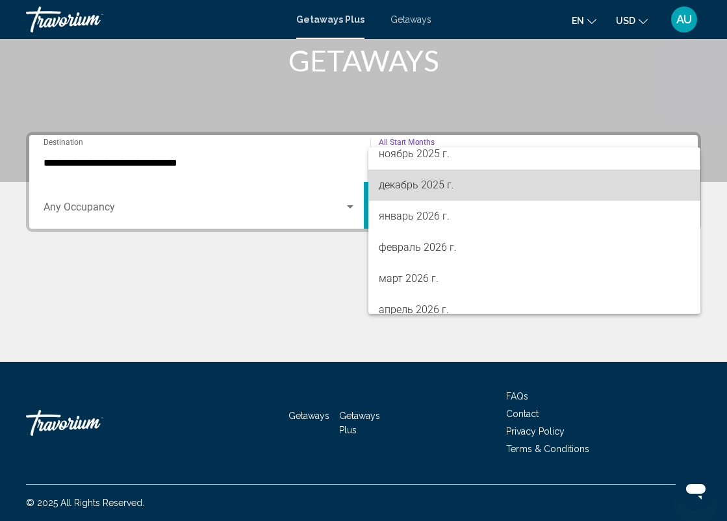
click at [420, 181] on span "декабрь 2025 г." at bounding box center [535, 184] width 312 height 31
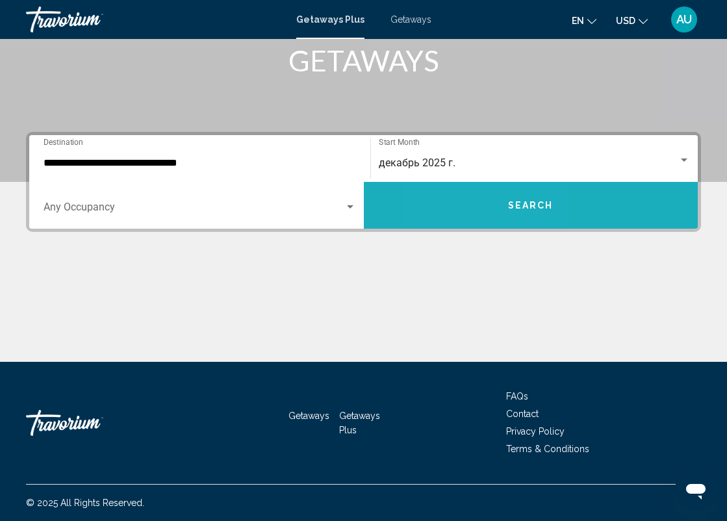
click at [468, 214] on button "Search" at bounding box center [531, 205] width 334 height 47
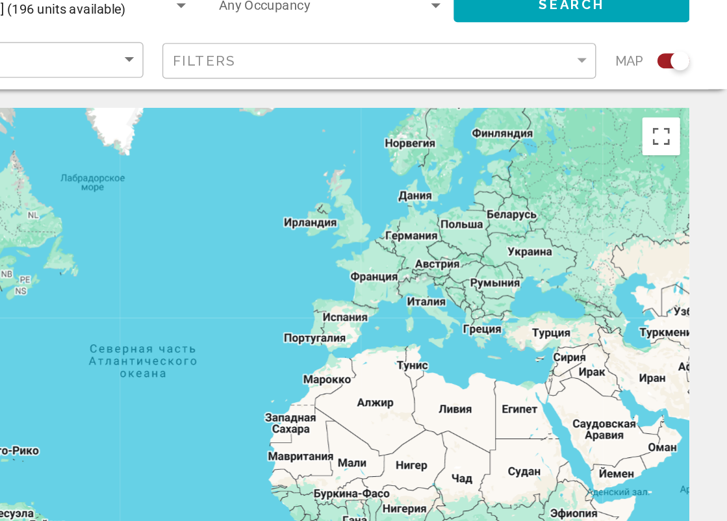
click at [688, 91] on div "Search widget" at bounding box center [694, 97] width 13 height 13
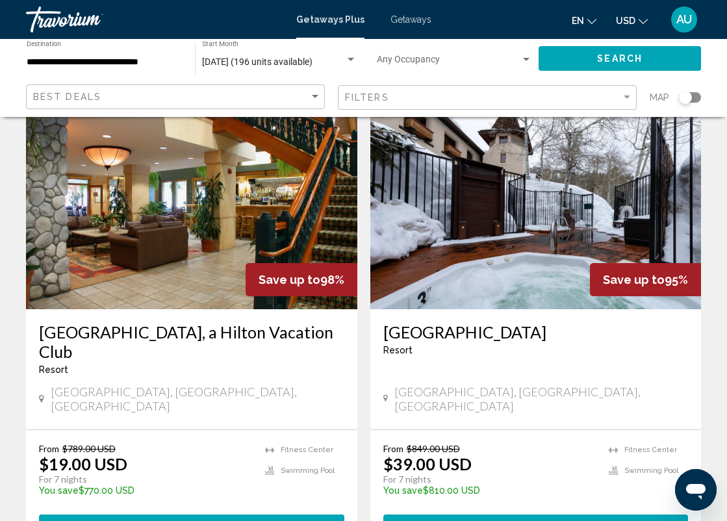
scroll to position [75, 0]
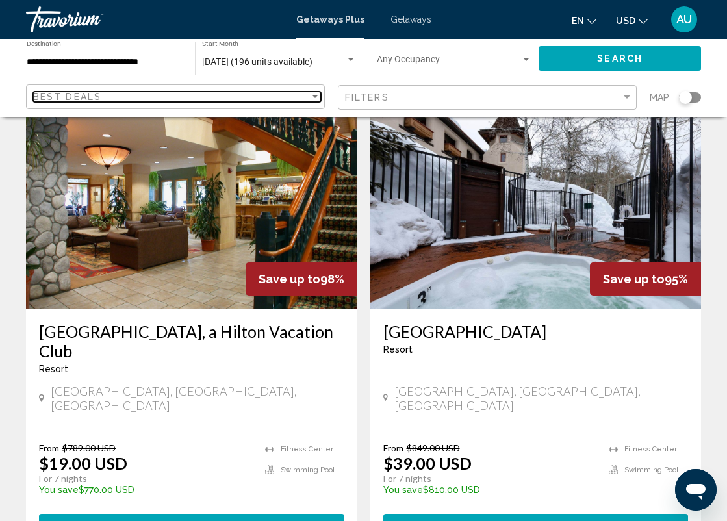
click at [205, 92] on div "Best Deals" at bounding box center [171, 97] width 276 height 10
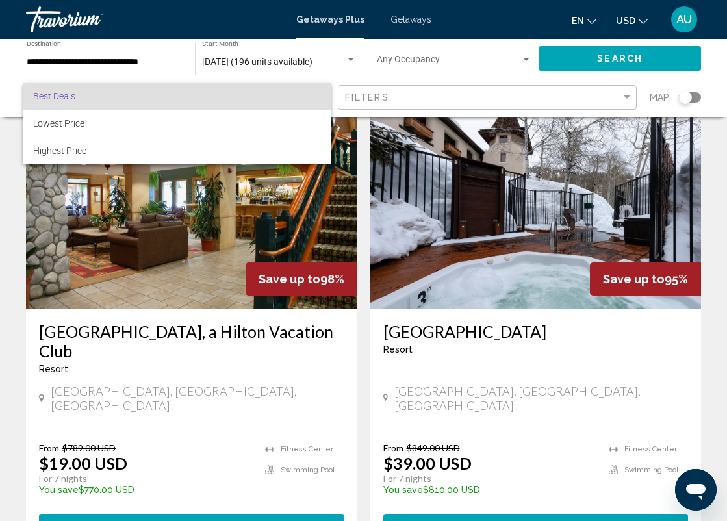
click at [205, 90] on span "Best Deals" at bounding box center [177, 95] width 288 height 27
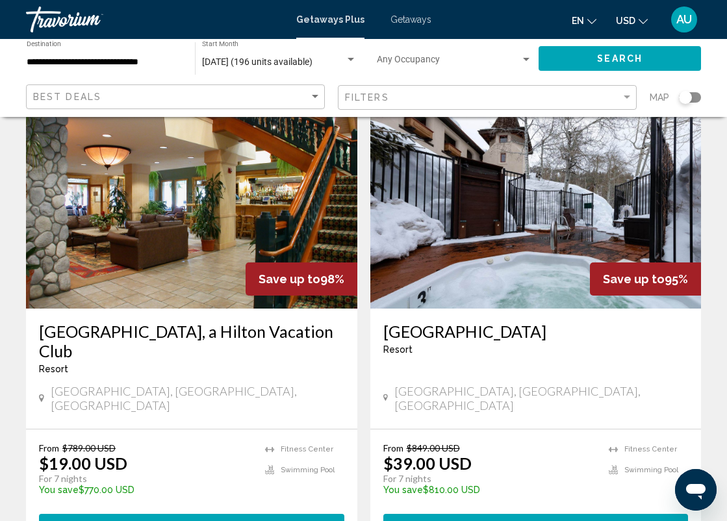
click at [370, 91] on div "Filters" at bounding box center [489, 98] width 288 height 24
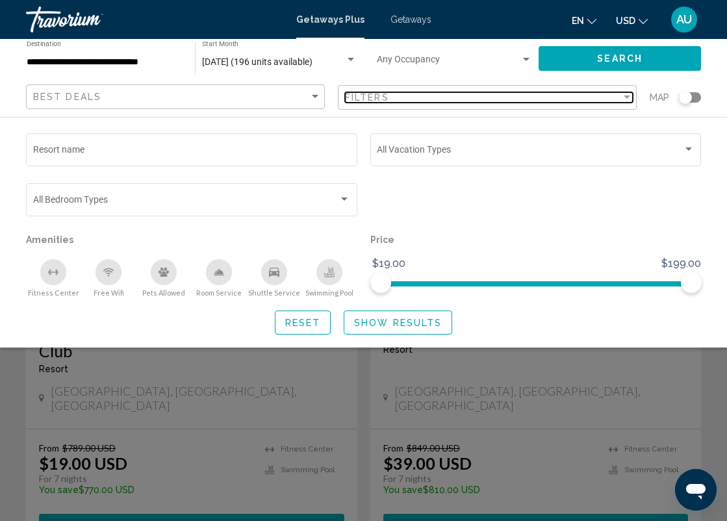
click at [370, 92] on mat-select "Filters" at bounding box center [489, 97] width 288 height 11
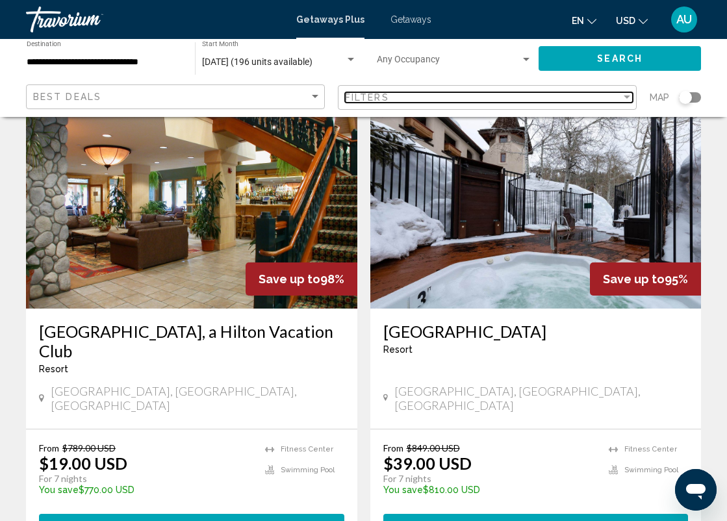
click at [370, 92] on mat-select "Filters" at bounding box center [489, 97] width 288 height 11
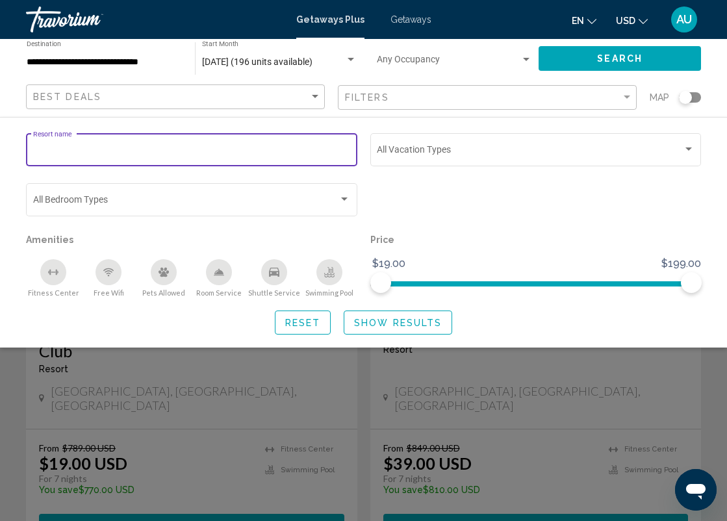
click at [122, 148] on input "Resort name" at bounding box center [192, 152] width 318 height 10
type input "**********"
click at [304, 324] on span "Reset" at bounding box center [303, 323] width 36 height 10
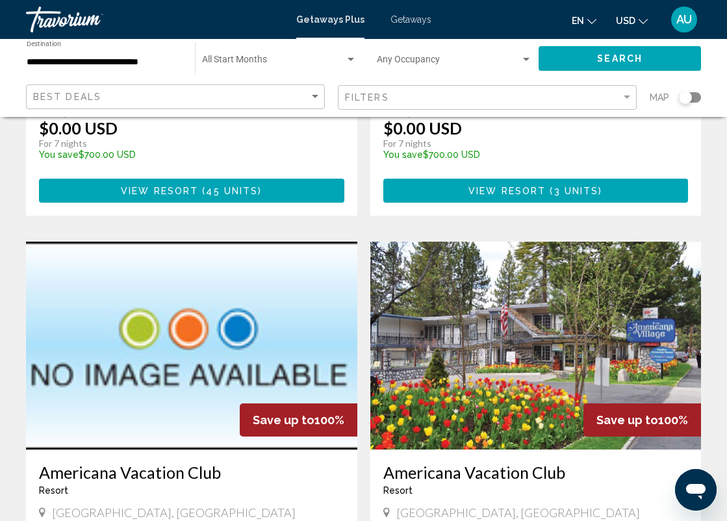
scroll to position [110, 0]
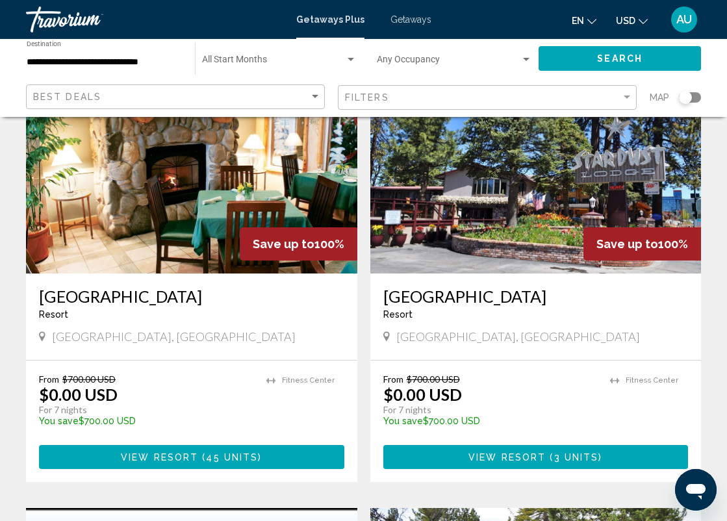
click at [519, 82] on app-map-search-filters "Best Deals Filters Map" at bounding box center [363, 97] width 701 height 39
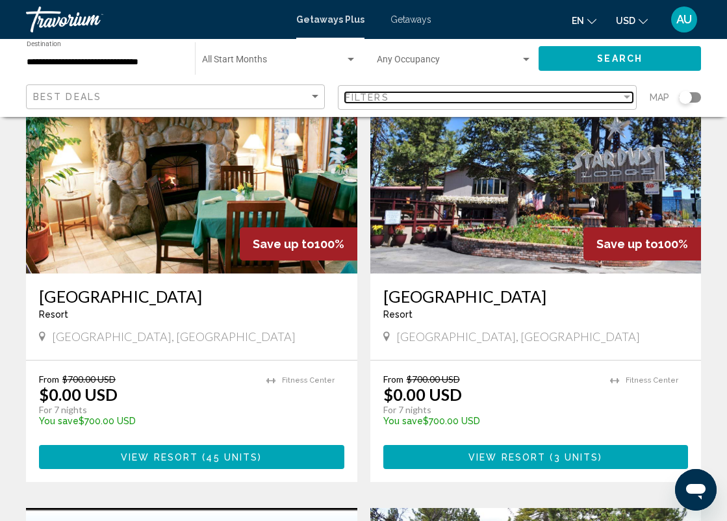
click at [516, 99] on div "Filters" at bounding box center [483, 97] width 276 height 10
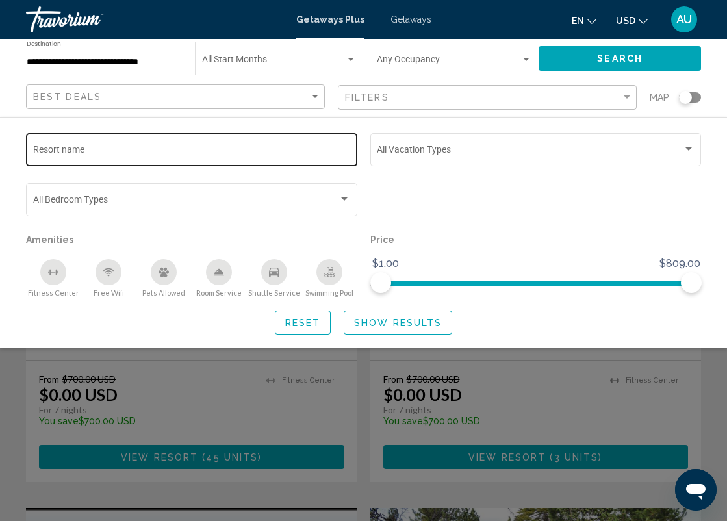
click at [241, 143] on div "Resort name" at bounding box center [192, 149] width 318 height 36
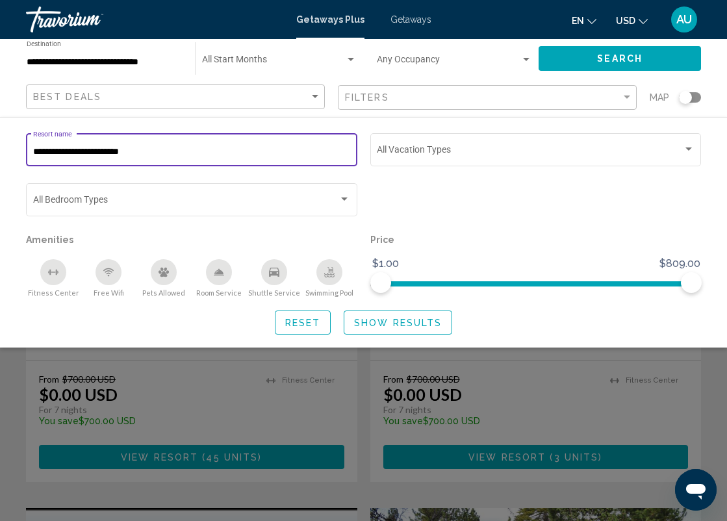
type input "**********"
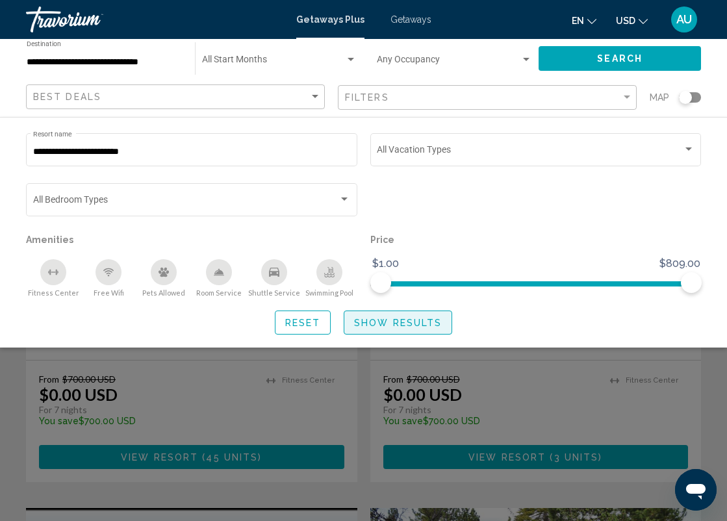
click at [407, 323] on span "Show Results" at bounding box center [398, 323] width 88 height 10
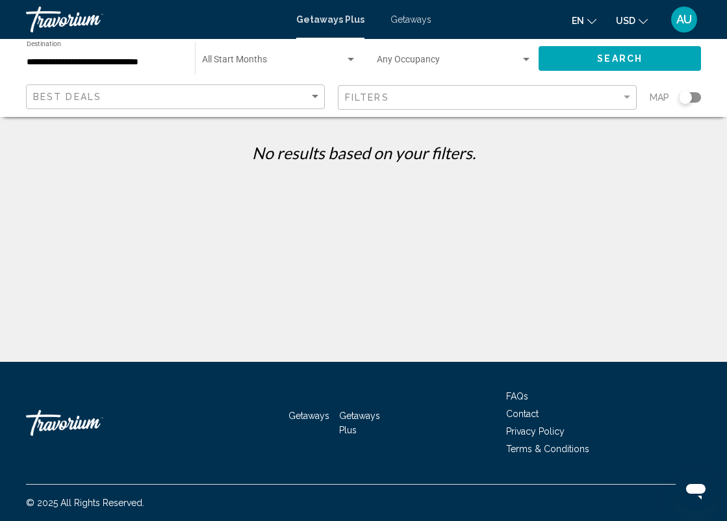
click at [602, 55] on span "Search" at bounding box center [619, 59] width 45 height 10
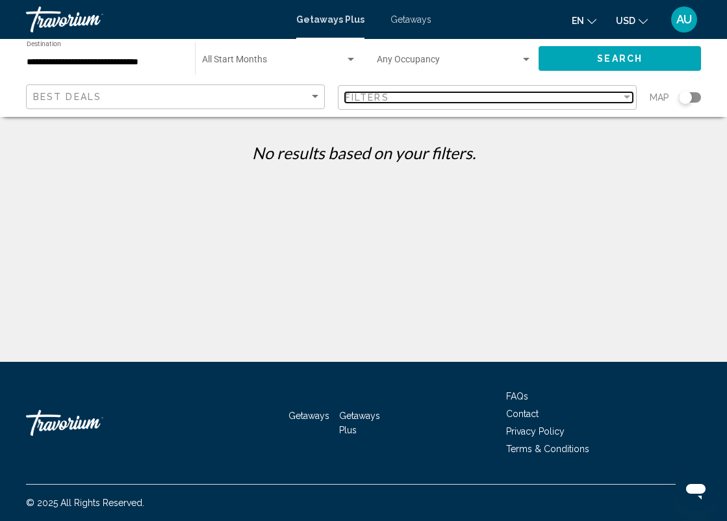
click at [556, 97] on div "Filters" at bounding box center [483, 97] width 276 height 10
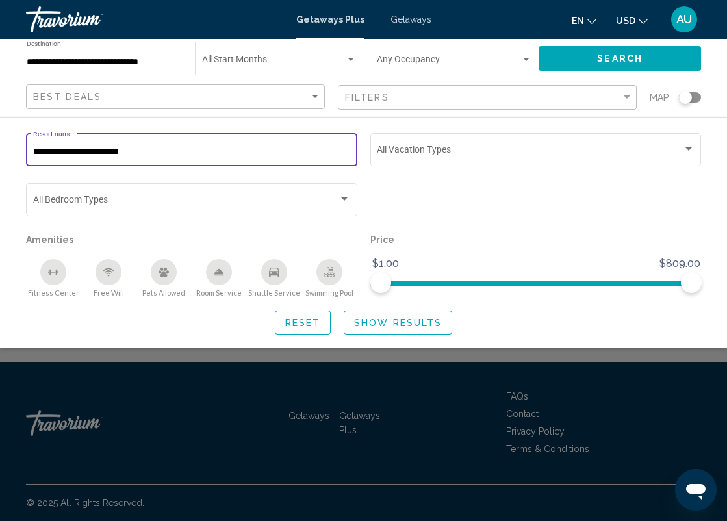
drag, startPoint x: 151, startPoint y: 153, endPoint x: -67, endPoint y: 133, distance: 219.1
click at [0, 133] on html "**********" at bounding box center [363, 260] width 727 height 521
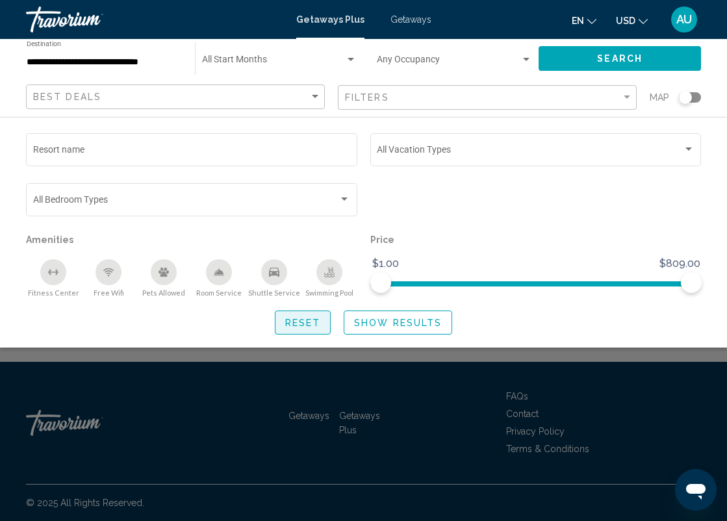
click at [303, 325] on span "Reset" at bounding box center [303, 323] width 36 height 10
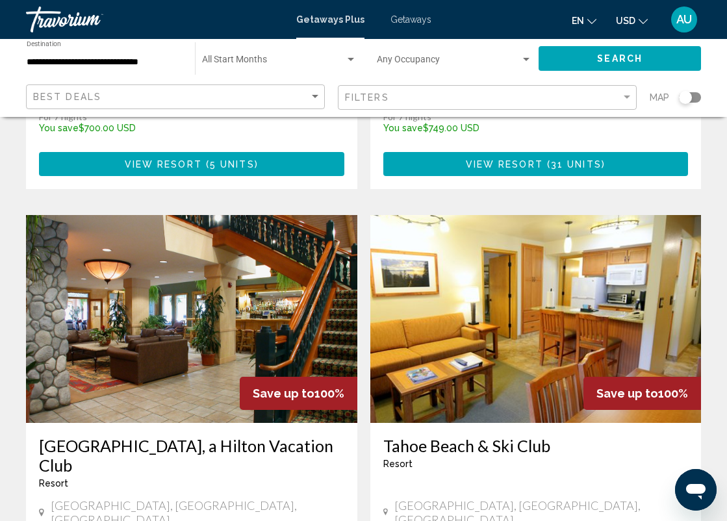
scroll to position [631, 0]
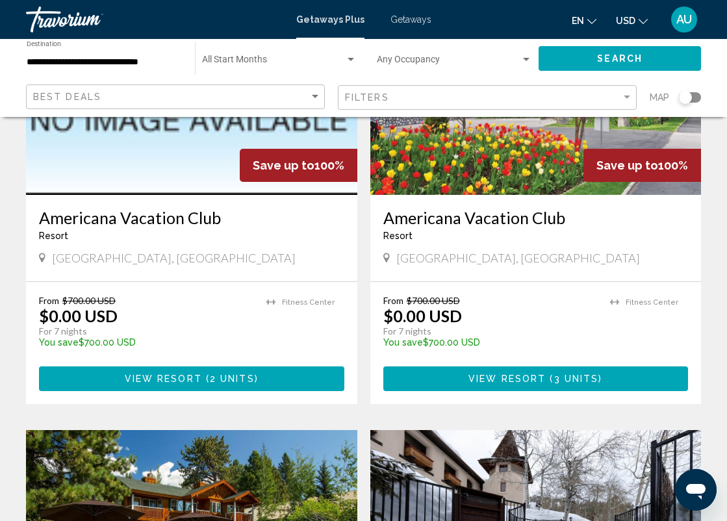
click at [130, 62] on input "**********" at bounding box center [104, 62] width 155 height 10
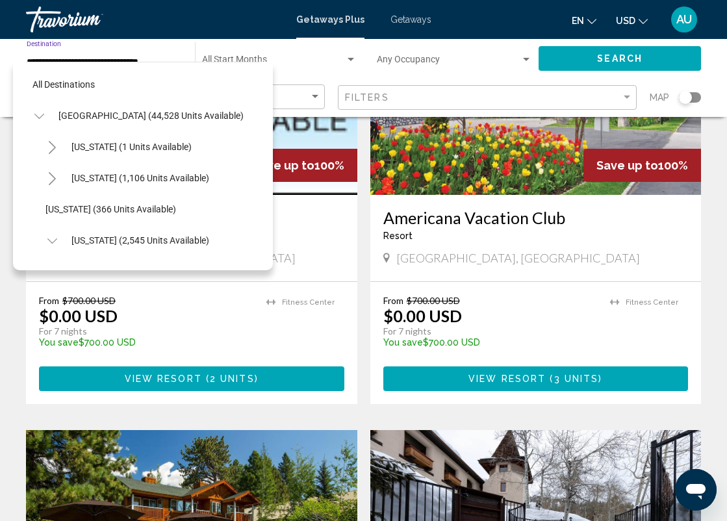
scroll to position [140, 0]
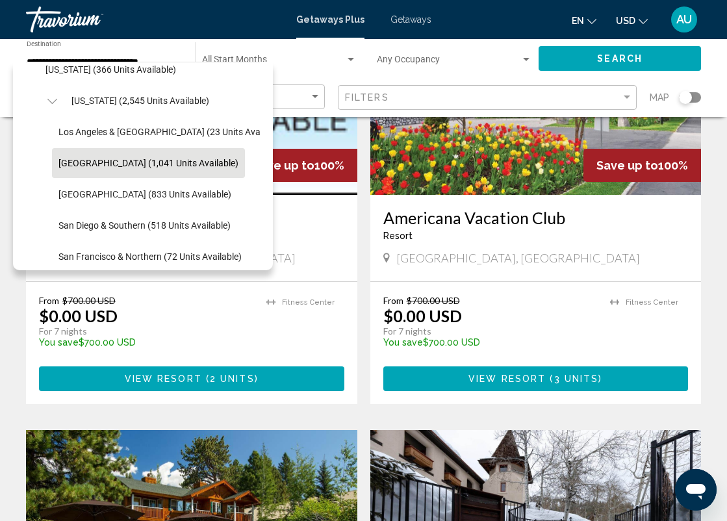
click at [368, 80] on app-map-search-filters "Best Deals Filters Map" at bounding box center [363, 97] width 701 height 39
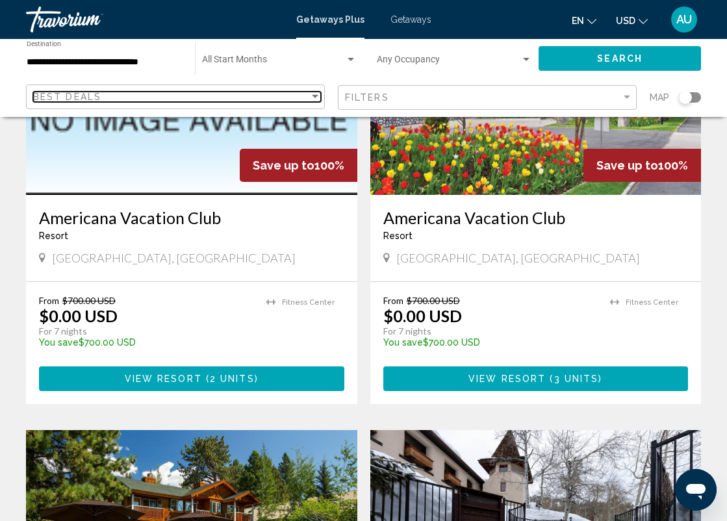
click at [270, 94] on div "Best Deals" at bounding box center [171, 97] width 276 height 10
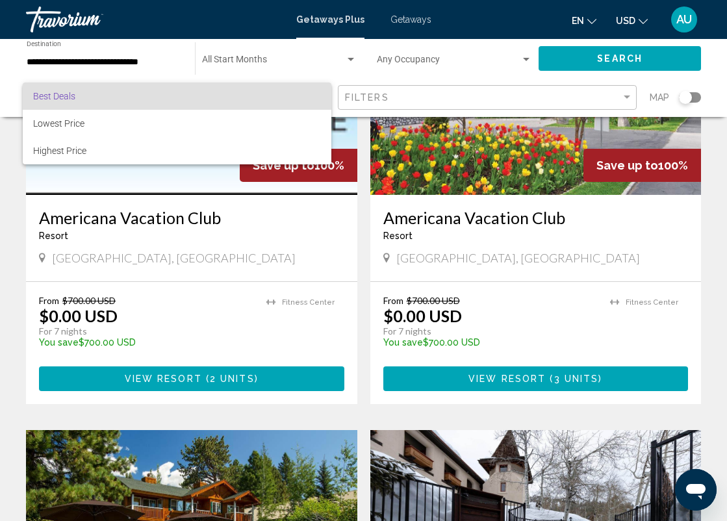
click at [425, 99] on div at bounding box center [363, 260] width 727 height 521
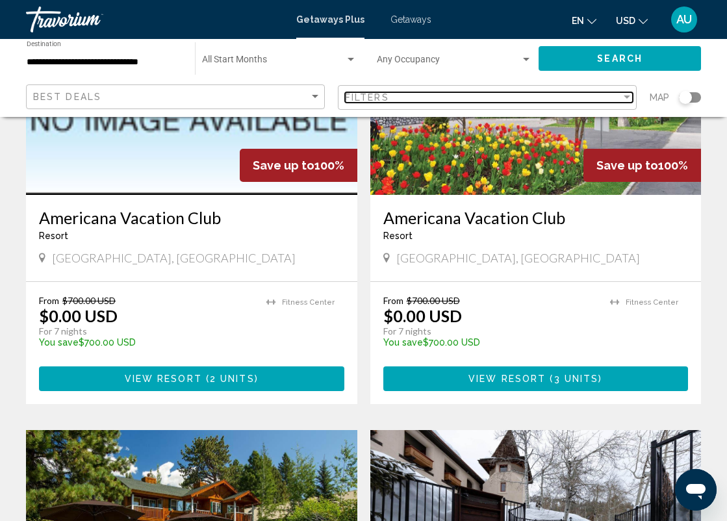
click at [629, 97] on div "Filter" at bounding box center [626, 96] width 6 height 3
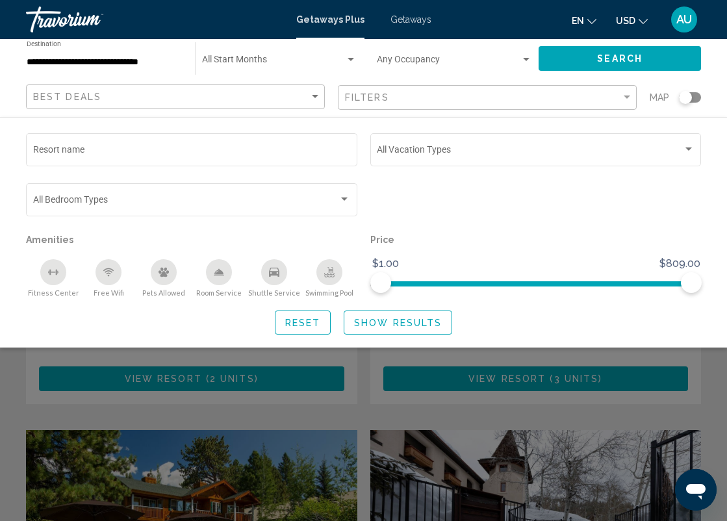
click at [688, 98] on div "Search widget" at bounding box center [685, 97] width 13 height 13
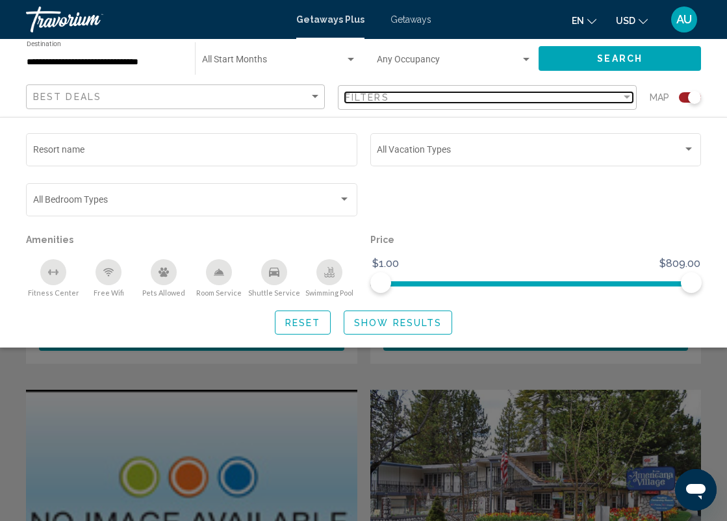
click at [627, 97] on div "Filter" at bounding box center [626, 96] width 6 height 3
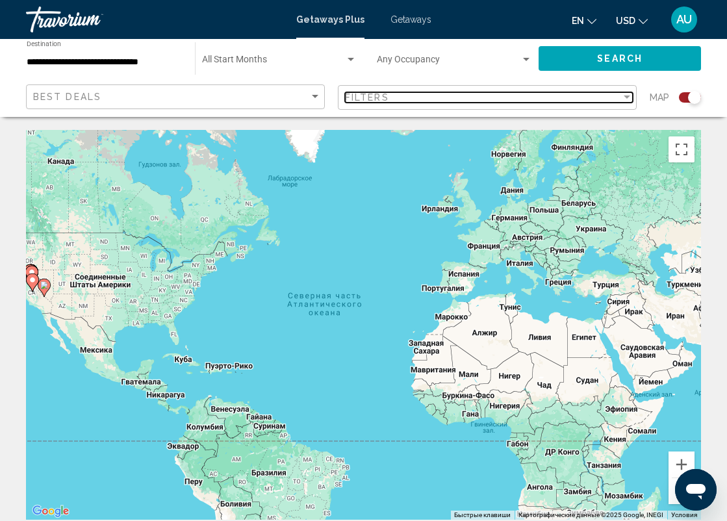
scroll to position [0, 0]
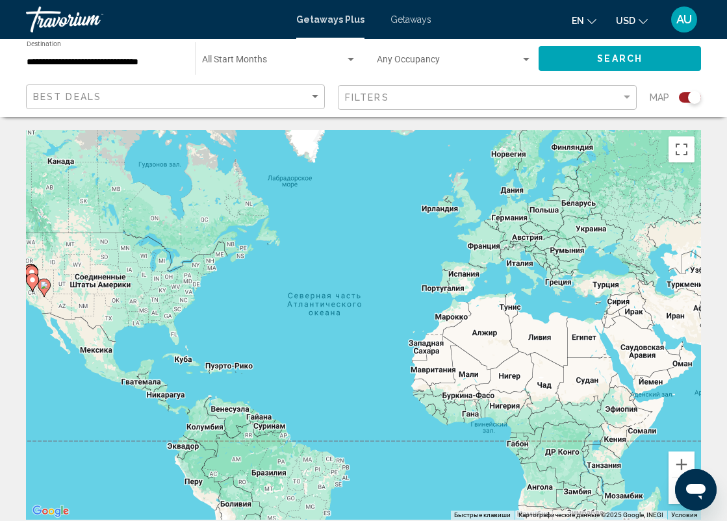
click at [63, 282] on div "Чтобы активировать перетаскивание с помощью клавиатуры, нажмите Alt + Ввод. Пос…" at bounding box center [363, 325] width 675 height 390
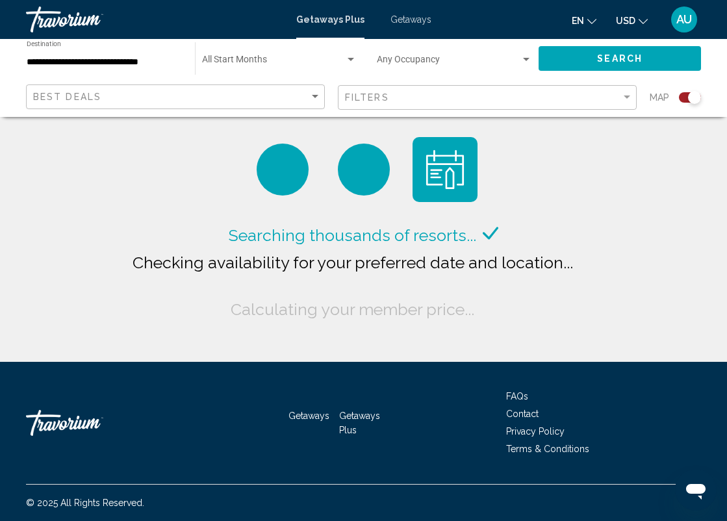
click at [68, 275] on div "Searching thousands of resorts... Checking availability for your preferred date…" at bounding box center [363, 181] width 727 height 362
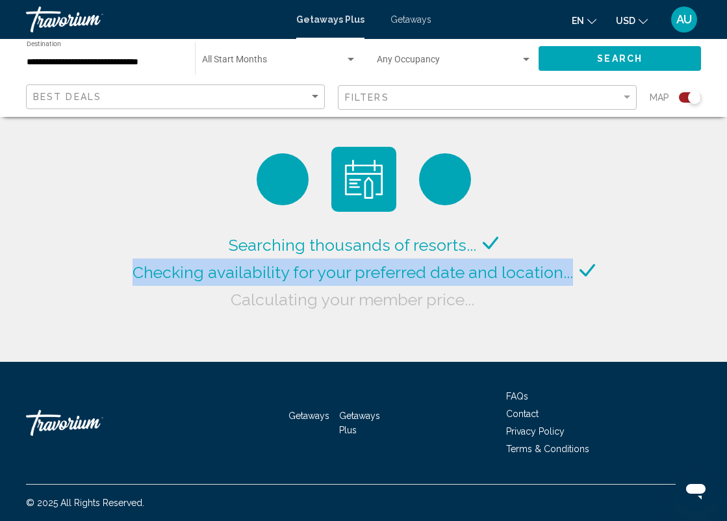
drag, startPoint x: 68, startPoint y: 275, endPoint x: 146, endPoint y: 292, distance: 80.2
click at [147, 292] on div "Searching thousands of resorts... Checking availability for your preferred date…" at bounding box center [363, 181] width 727 height 362
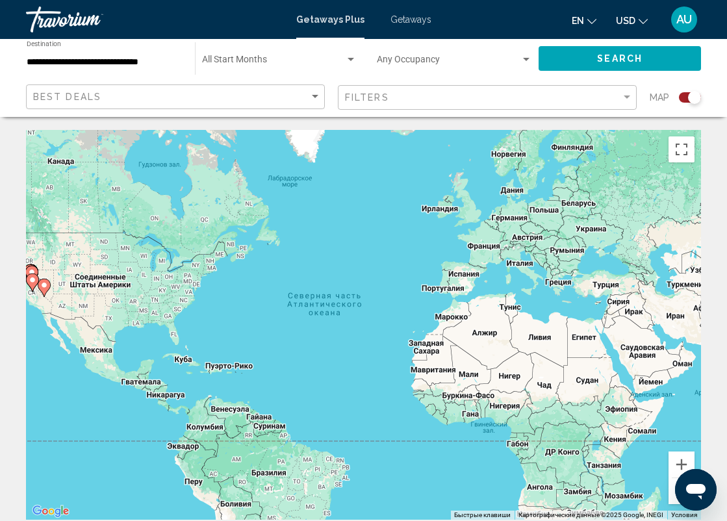
click at [64, 276] on div "Чтобы активировать перетаскивание с помощью клавиатуры, нажмите Alt + Ввод. Пос…" at bounding box center [363, 325] width 675 height 390
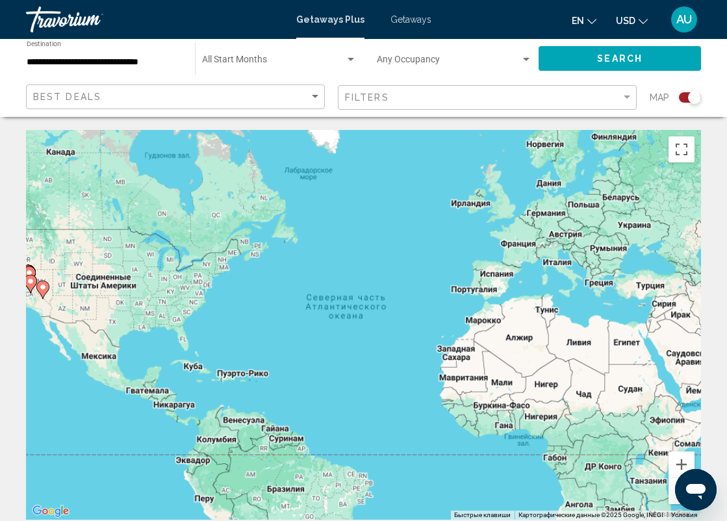
click at [64, 276] on div "Чтобы активировать перетаскивание с помощью клавиатуры, нажмите Alt + Ввод. Пос…" at bounding box center [363, 325] width 675 height 390
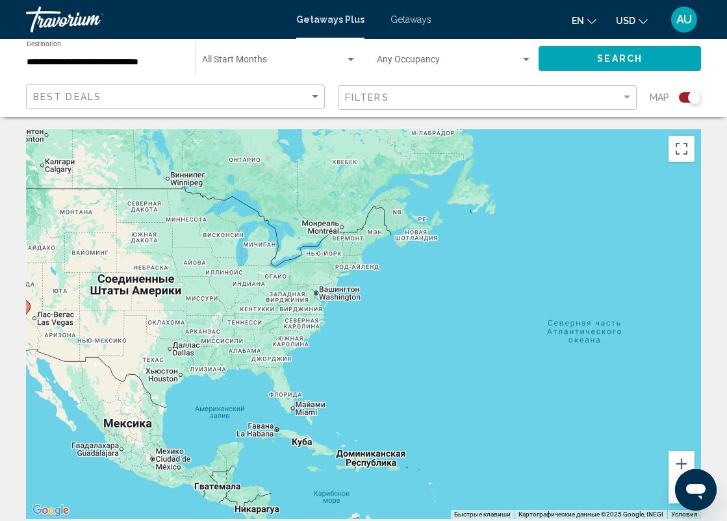
scroll to position [1, 0]
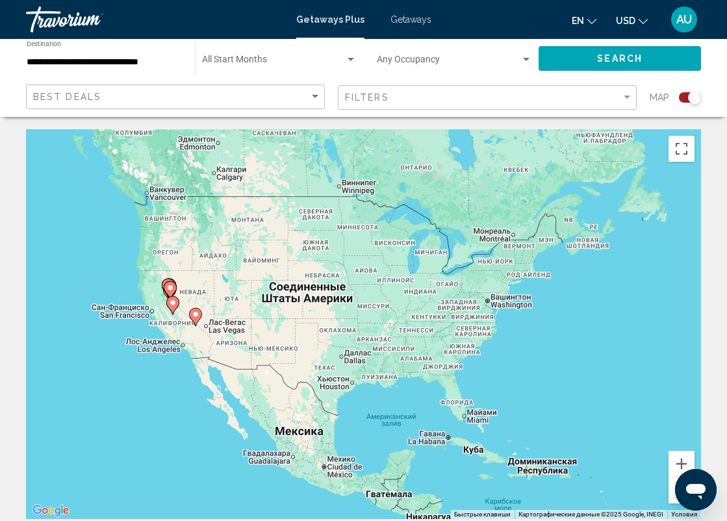
drag, startPoint x: 49, startPoint y: 301, endPoint x: 261, endPoint y: 319, distance: 213.1
click at [261, 319] on div "Чтобы активировать перетаскивание с помощью клавиатуры, нажмите Alt + Ввод. Пос…" at bounding box center [363, 324] width 675 height 390
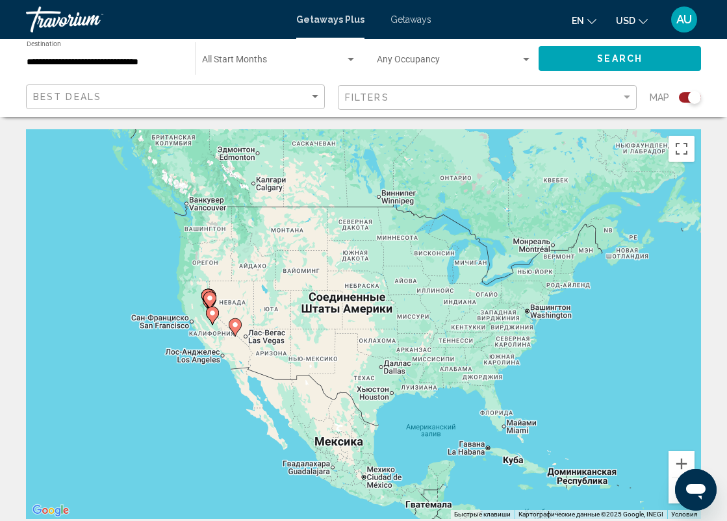
scroll to position [0, 0]
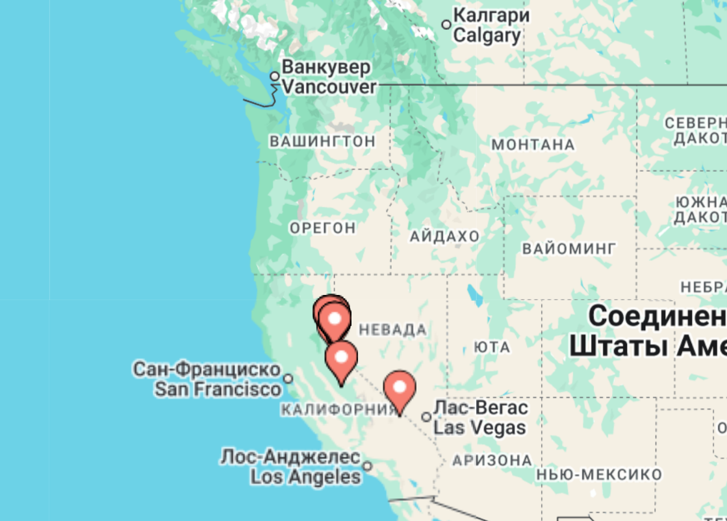
drag, startPoint x: 65, startPoint y: 114, endPoint x: 150, endPoint y: 134, distance: 87.3
click at [150, 134] on div "Чтобы активировать перетаскивание с помощью клавиатуры, нажмите Alt + Ввод. Пос…" at bounding box center [363, 325] width 675 height 390
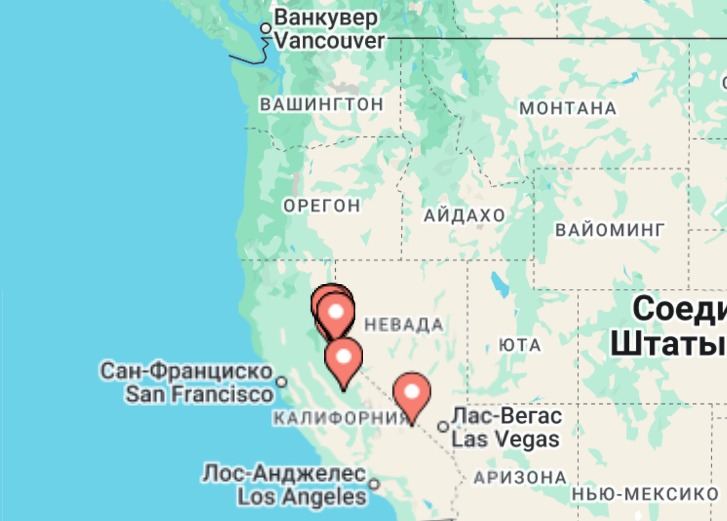
click at [120, 130] on div "Чтобы активировать перетаскивание с помощью клавиатуры, нажмите Alt + Ввод. Пос…" at bounding box center [363, 325] width 675 height 390
click at [289, 314] on image "Main content" at bounding box center [293, 318] width 8 height 8
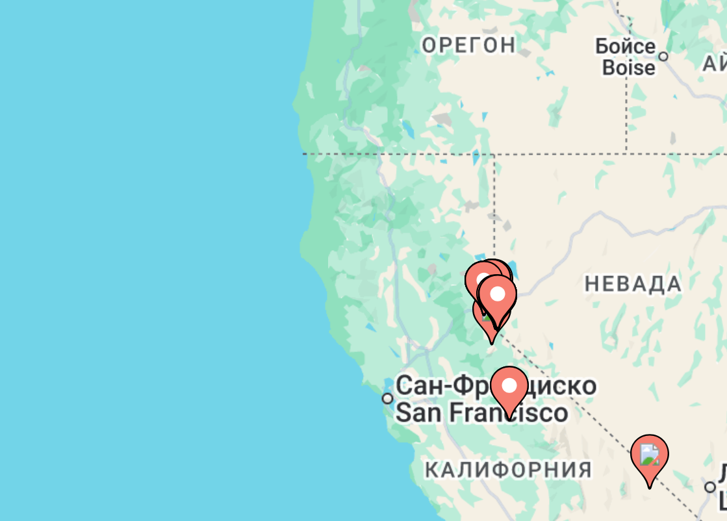
click at [181, 130] on div "Для навигации используйте клавиши со стрелками. Чтобы активировать перетаскиван…" at bounding box center [363, 325] width 675 height 390
click at [175, 130] on div "Чтобы активировать перетаскивание с помощью клавиатуры, нажмите Alt + Ввод. Пос…" at bounding box center [363, 325] width 675 height 390
click at [357, 307] on icon "Main content" at bounding box center [363, 315] width 12 height 17
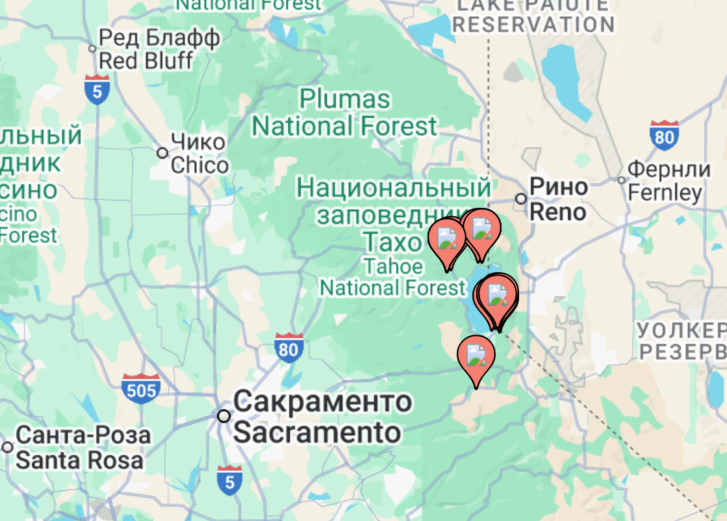
click at [357, 307] on icon "Main content" at bounding box center [363, 315] width 12 height 17
type input "**********"
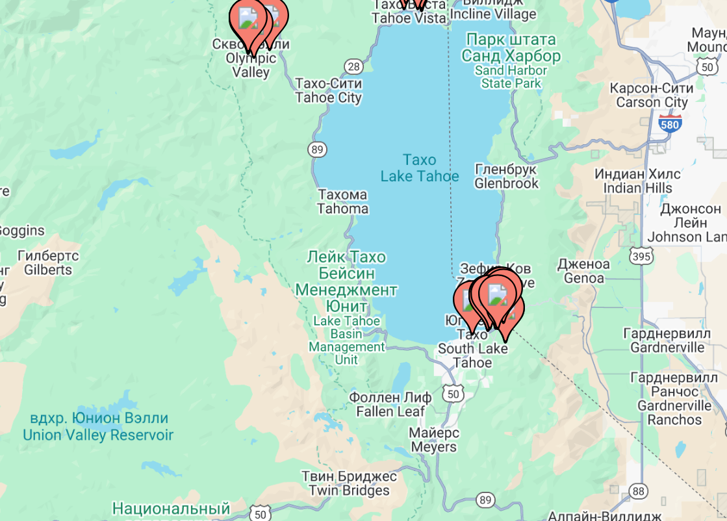
click at [357, 307] on icon "Main content" at bounding box center [363, 315] width 12 height 17
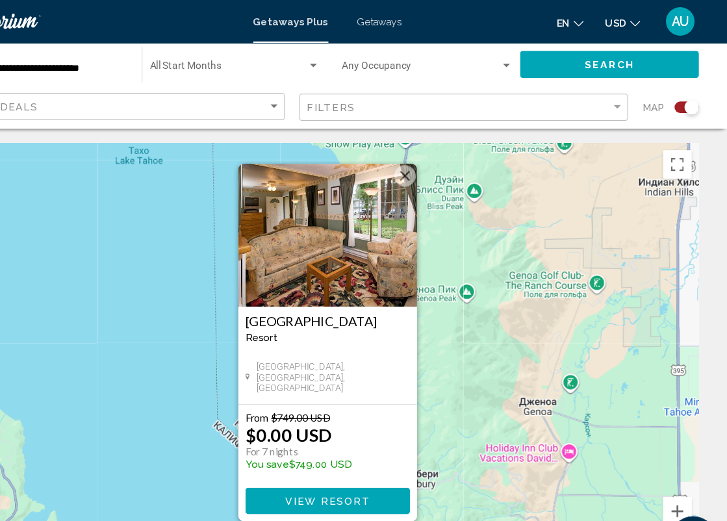
click at [424, 157] on button "Закрыть" at bounding box center [433, 159] width 19 height 19
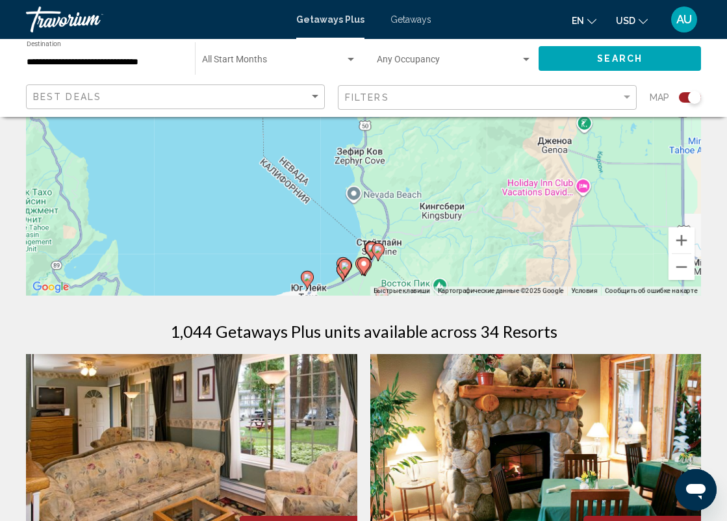
scroll to position [209, 0]
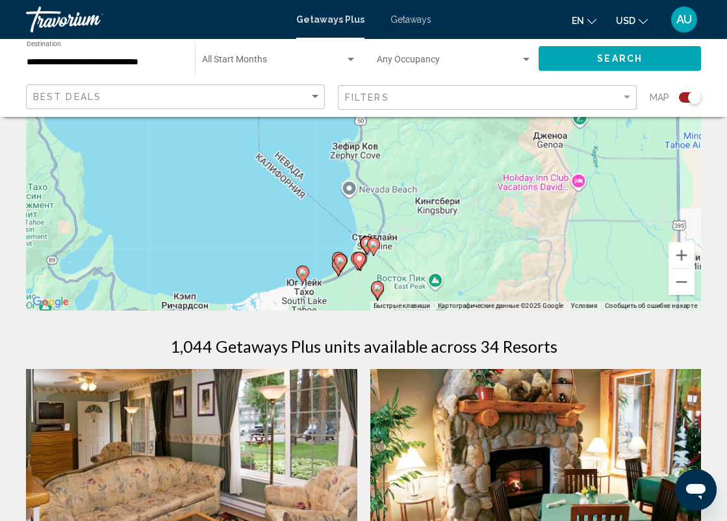
drag, startPoint x: 267, startPoint y: 246, endPoint x: 245, endPoint y: 172, distance: 77.1
click at [245, 172] on div "Чтобы активировать перетаскивание с помощью клавиатуры, нажмите Alt + Ввод. Пос…" at bounding box center [363, 116] width 675 height 390
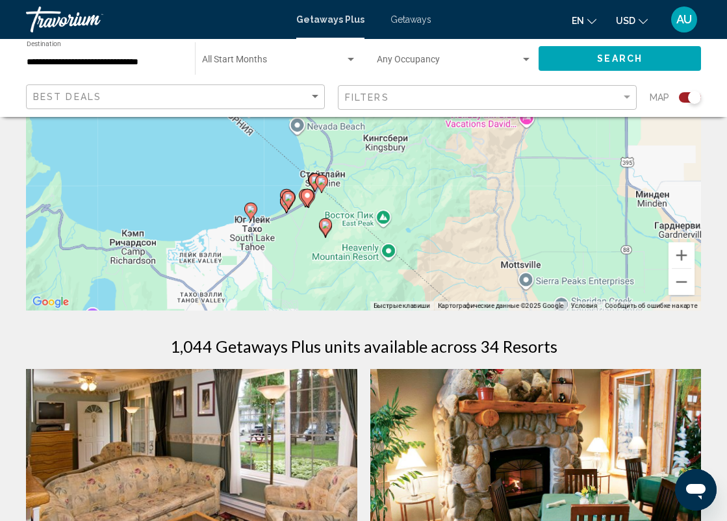
drag, startPoint x: 301, startPoint y: 225, endPoint x: 261, endPoint y: 222, distance: 40.4
click at [261, 222] on div "Чтобы активировать перетаскивание с помощью клавиатуры, нажмите Alt + Ввод. Пос…" at bounding box center [363, 116] width 675 height 390
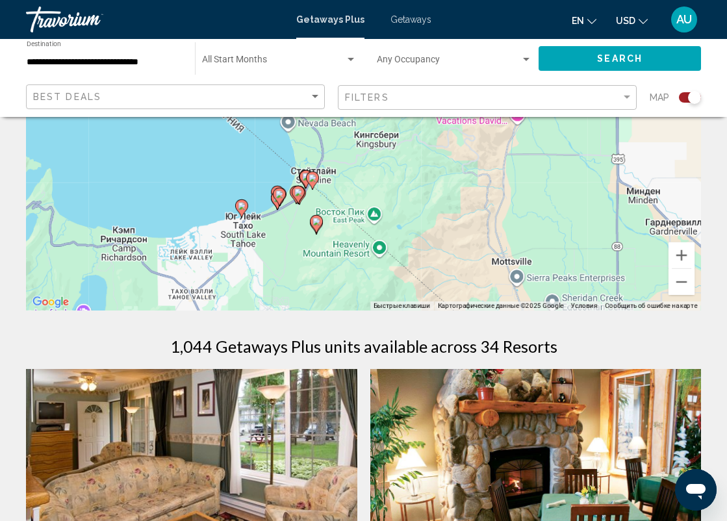
click at [244, 212] on icon "Main content" at bounding box center [241, 208] width 12 height 17
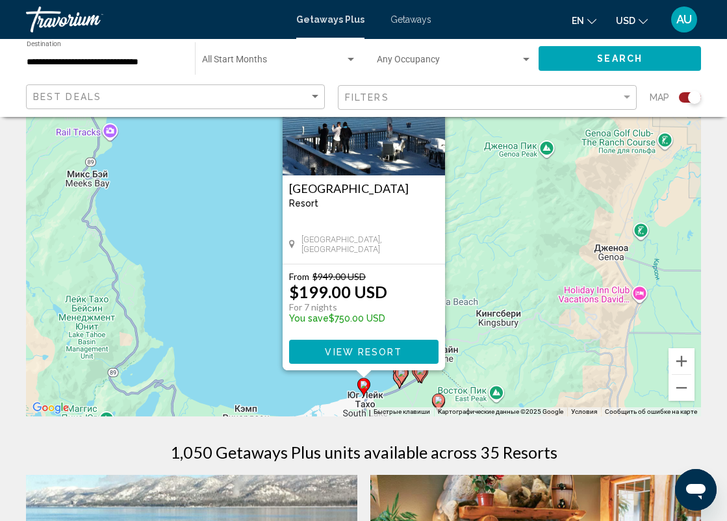
scroll to position [103, 0]
click at [399, 375] on image "Main content" at bounding box center [401, 373] width 8 height 8
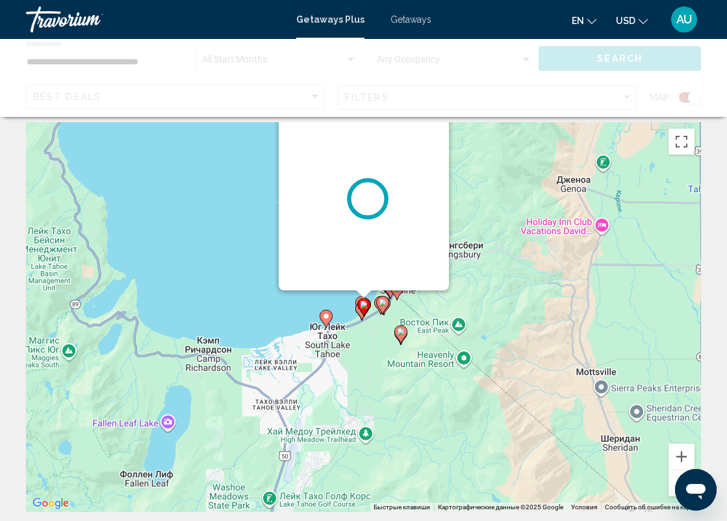
scroll to position [0, 0]
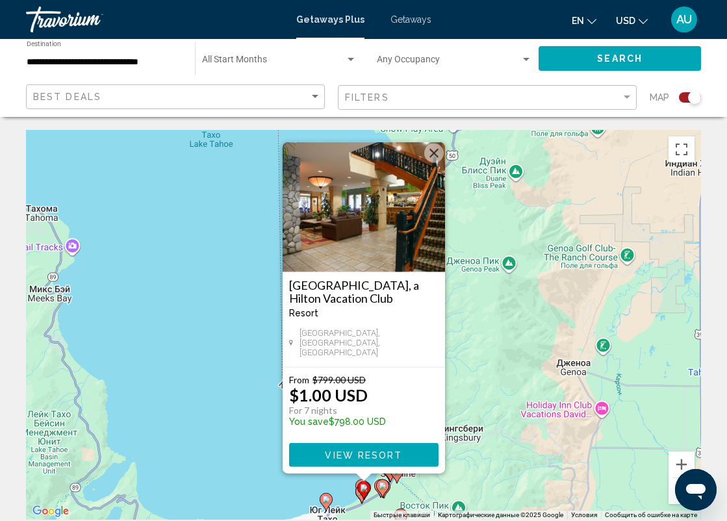
click at [382, 490] on icon "Main content" at bounding box center [382, 488] width 12 height 17
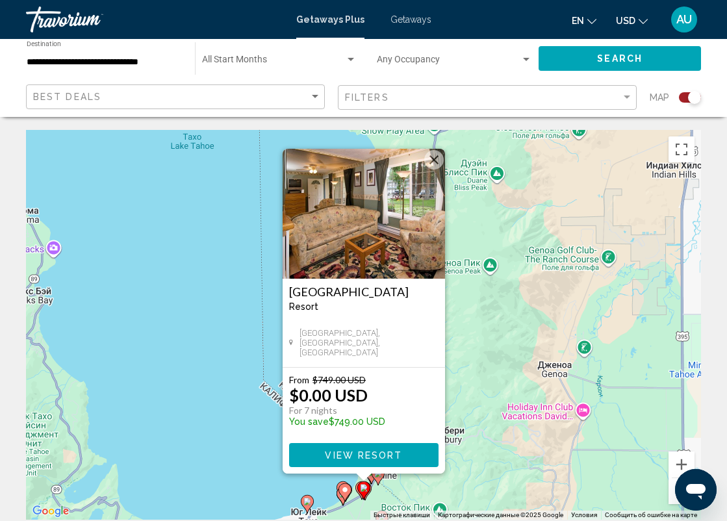
click at [358, 493] on gmp-advanced-marker "Main content" at bounding box center [363, 490] width 13 height 19
click at [356, 488] on icon "Main content" at bounding box center [361, 490] width 12 height 17
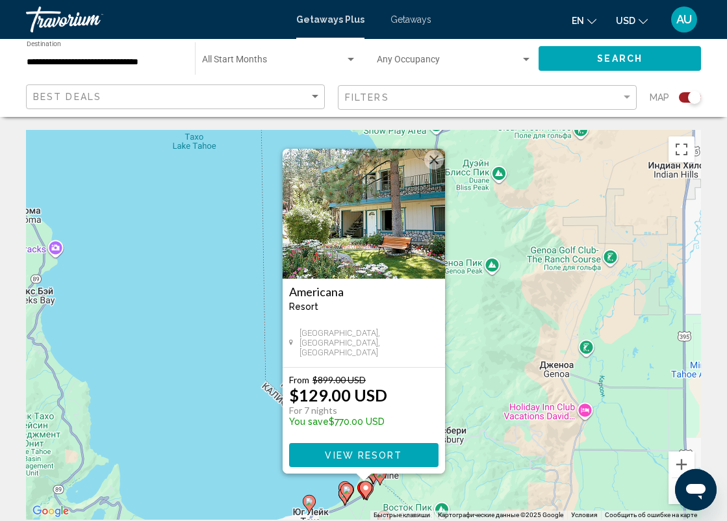
click at [344, 497] on gmp-advanced-marker "Main content" at bounding box center [346, 492] width 13 height 19
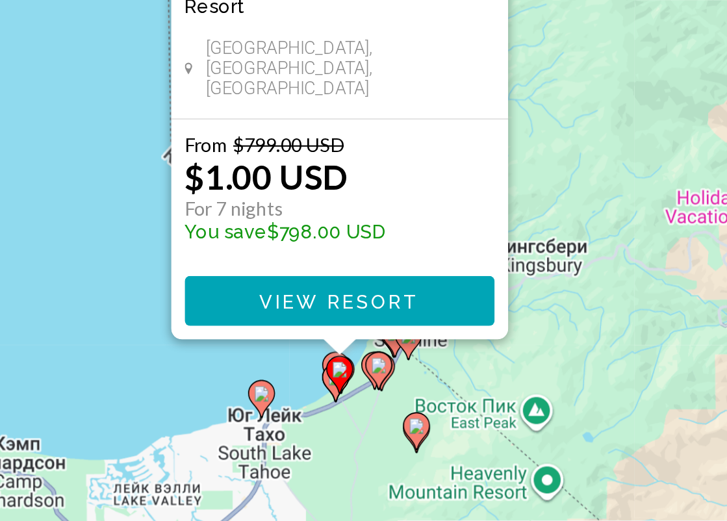
drag, startPoint x: 166, startPoint y: 239, endPoint x: 122, endPoint y: 149, distance: 99.6
click at [122, 149] on div "Чтобы активировать перетаскивание с помощью клавиатуры, нажмите Alt + Ввод. Пос…" at bounding box center [363, 325] width 675 height 390
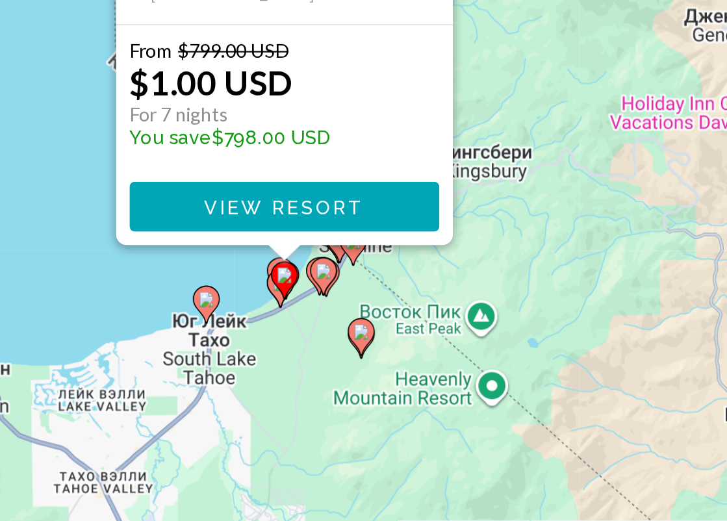
click at [349, 416] on image "Main content" at bounding box center [353, 420] width 8 height 8
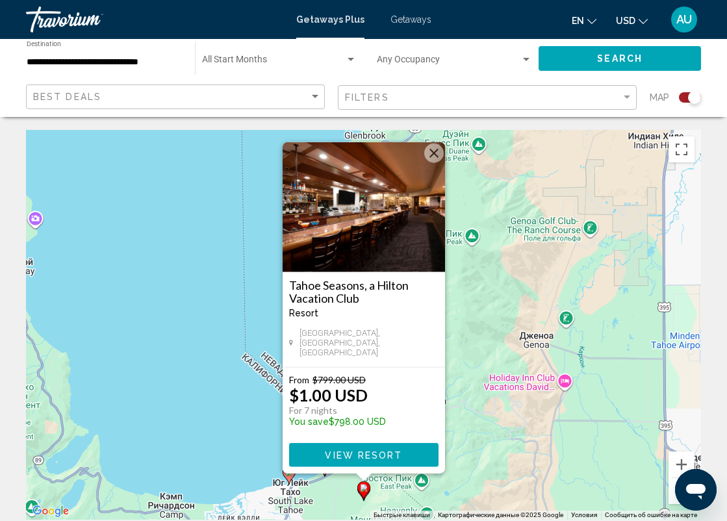
click at [336, 487] on div "Для навигации используйте клавиши со стрелками. Чтобы активировать перетаскиван…" at bounding box center [363, 325] width 675 height 390
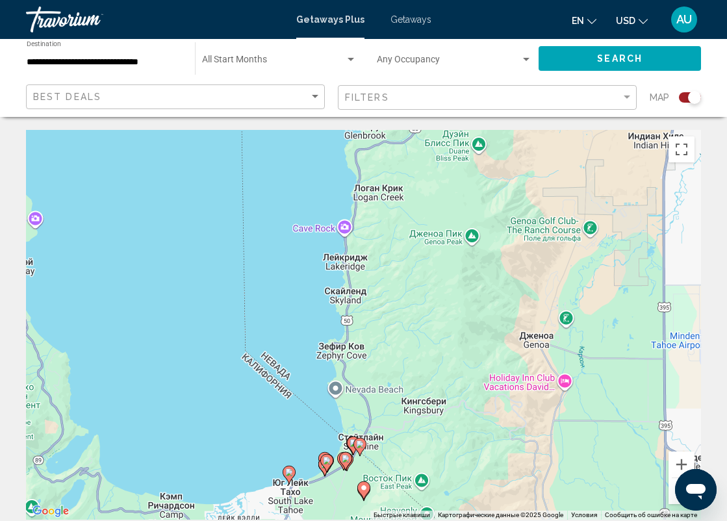
click at [362, 445] on image "Main content" at bounding box center [360, 444] width 8 height 8
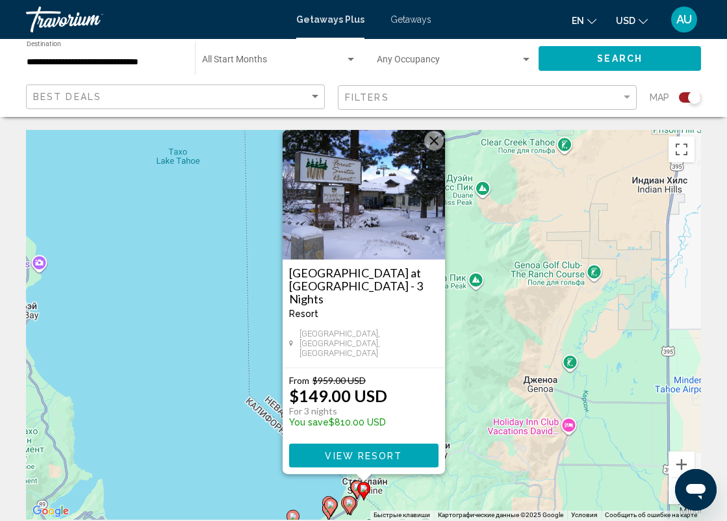
click at [355, 488] on image "Main content" at bounding box center [357, 487] width 8 height 8
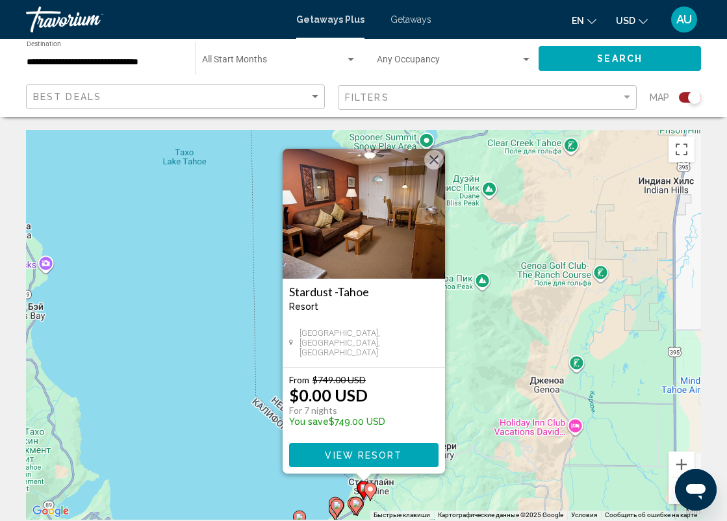
click at [355, 505] on image "Main content" at bounding box center [356, 503] width 8 height 8
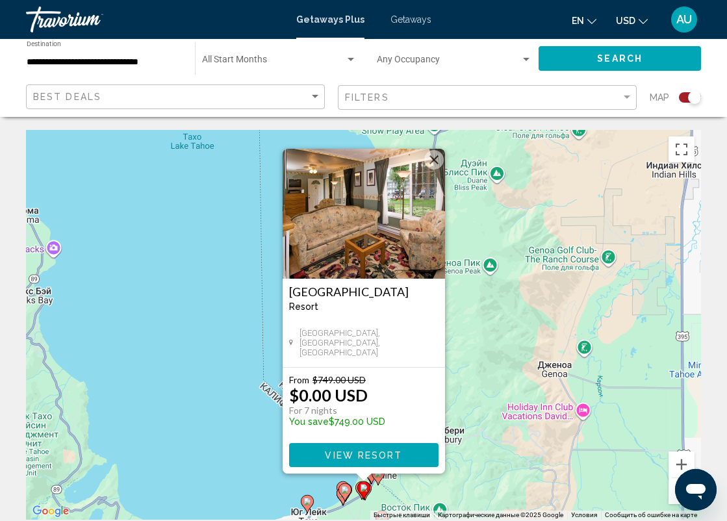
click at [370, 494] on gmp-advanced-marker "Main content" at bounding box center [363, 490] width 13 height 19
click at [368, 493] on gmp-advanced-marker "Main content" at bounding box center [363, 490] width 13 height 19
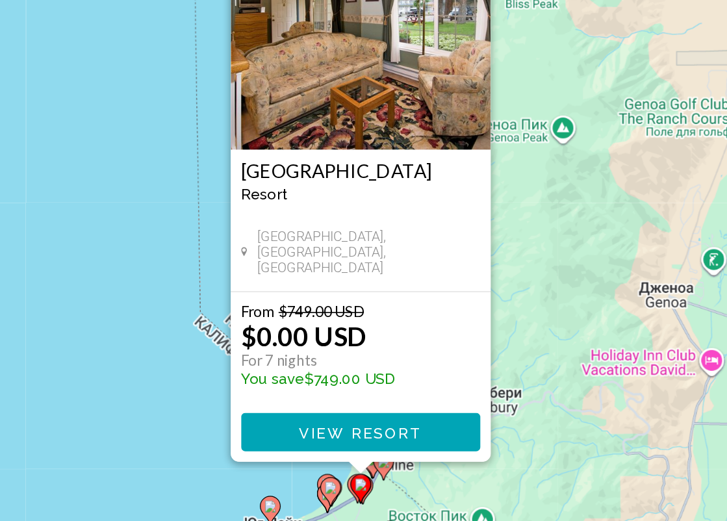
click at [357, 481] on icon "Main content" at bounding box center [363, 490] width 13 height 18
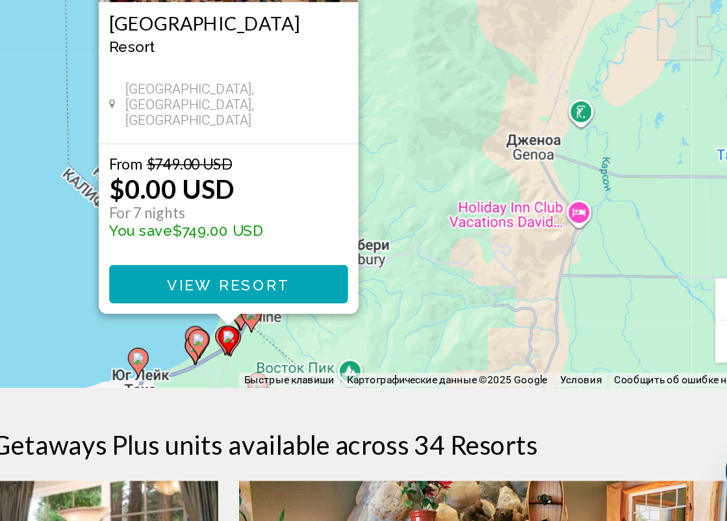
scroll to position [85, 0]
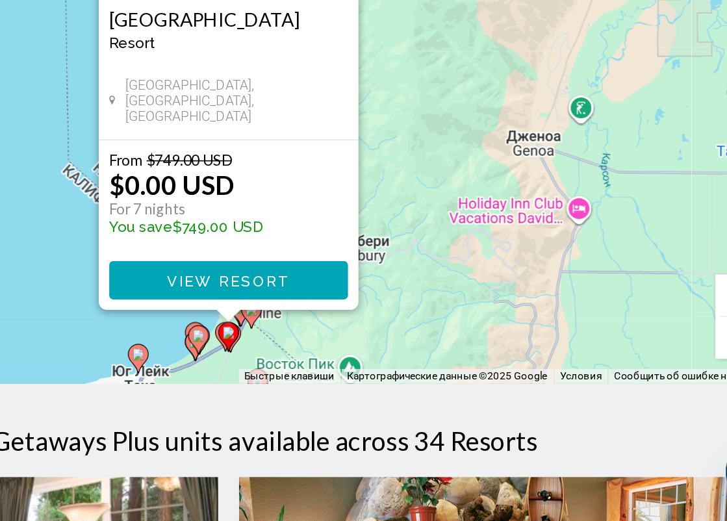
click at [355, 397] on icon "Main content" at bounding box center [361, 405] width 12 height 17
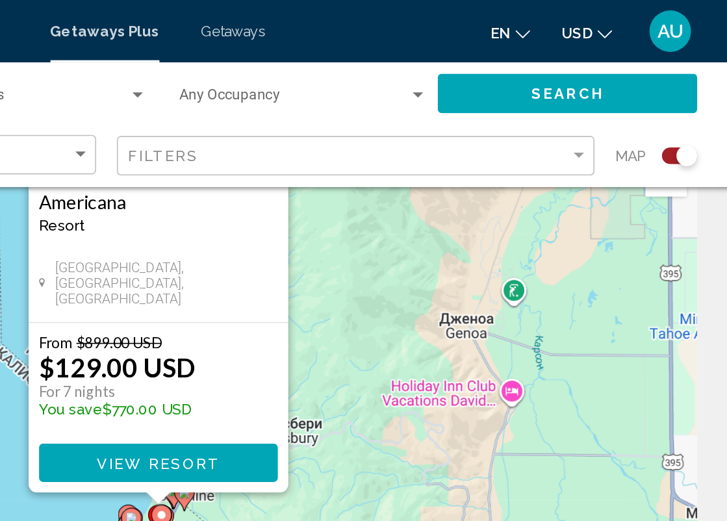
scroll to position [0, 0]
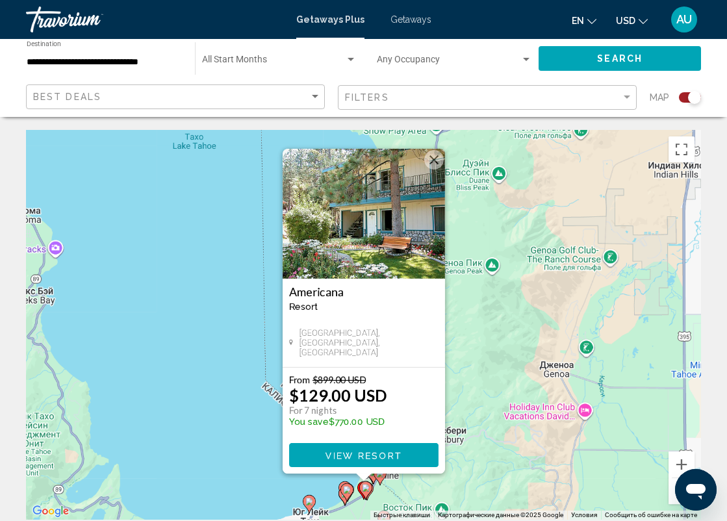
click at [434, 160] on button "Закрыть" at bounding box center [433, 159] width 19 height 19
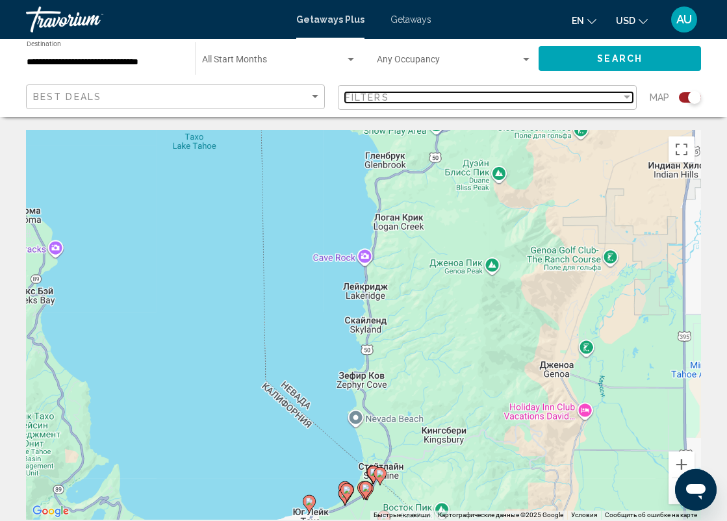
click at [587, 94] on div "Filters" at bounding box center [483, 97] width 276 height 10
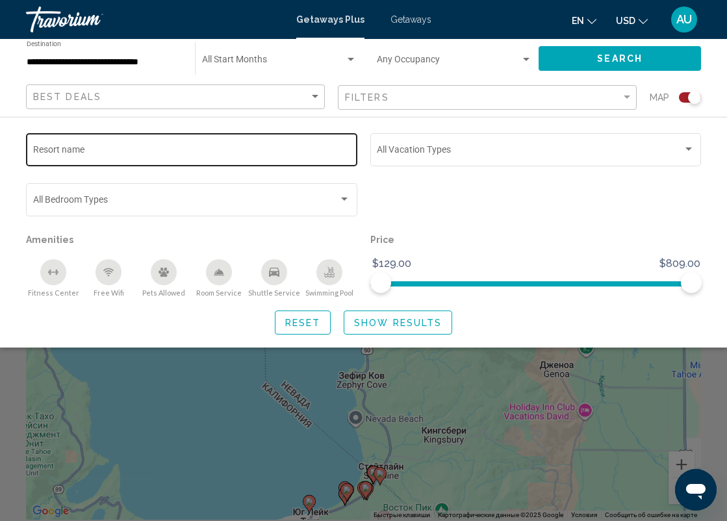
click at [141, 147] on input "Resort name" at bounding box center [192, 152] width 318 height 10
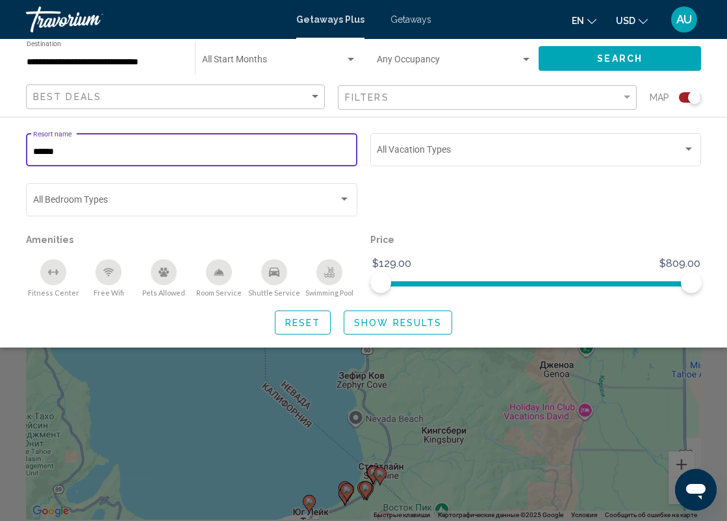
type input "*******"
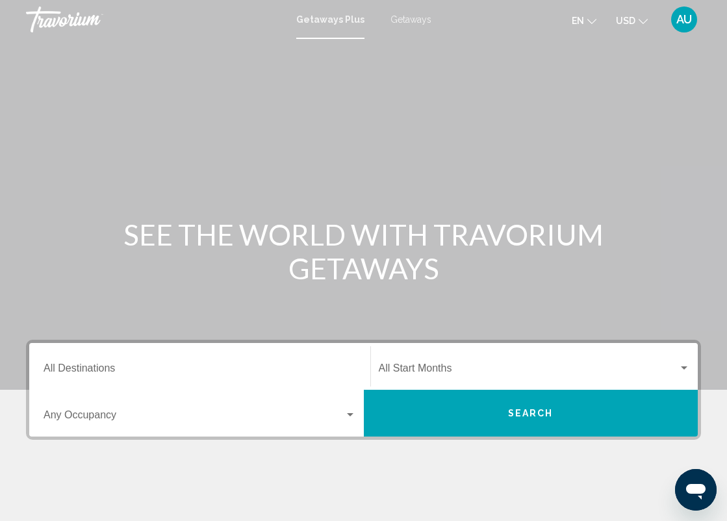
click at [405, 18] on span "Getaways" at bounding box center [410, 19] width 41 height 10
click at [92, 366] on input "Destination All Destinations" at bounding box center [200, 371] width 312 height 12
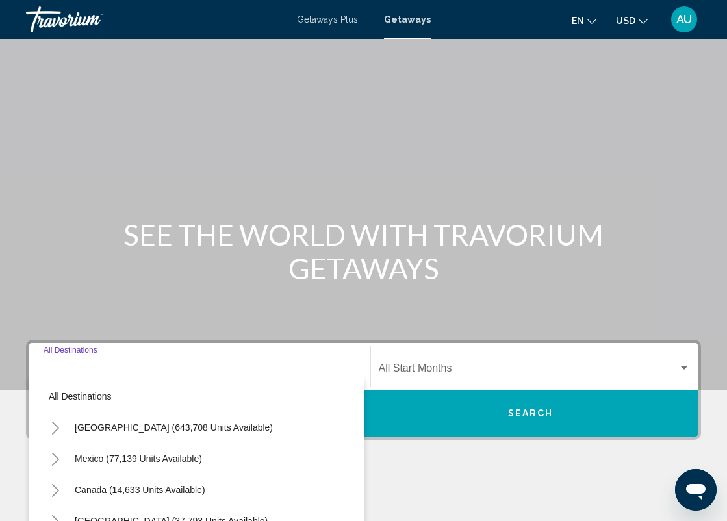
scroll to position [208, 0]
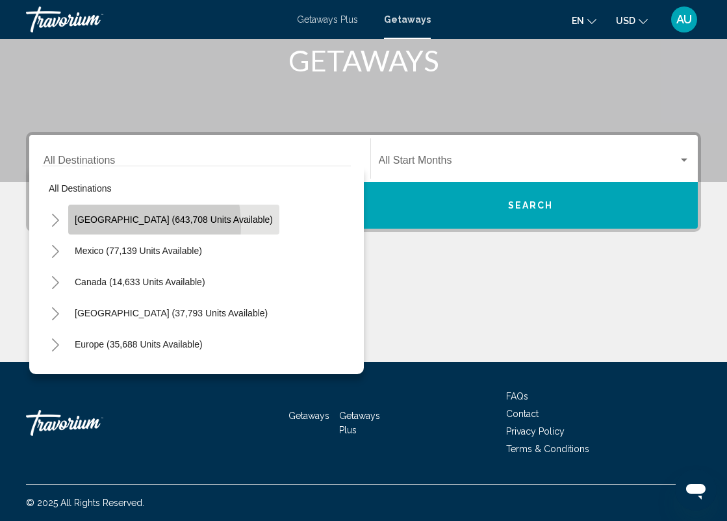
click at [119, 225] on button "United States (643,708 units available)" at bounding box center [173, 220] width 211 height 30
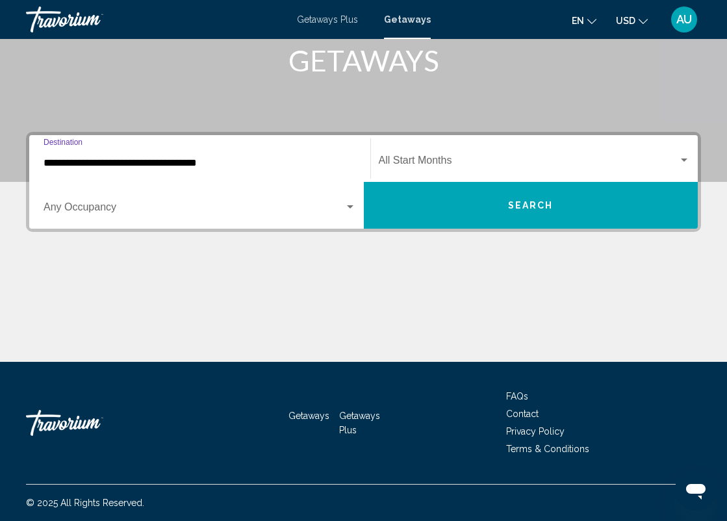
click at [138, 160] on input "**********" at bounding box center [200, 163] width 312 height 12
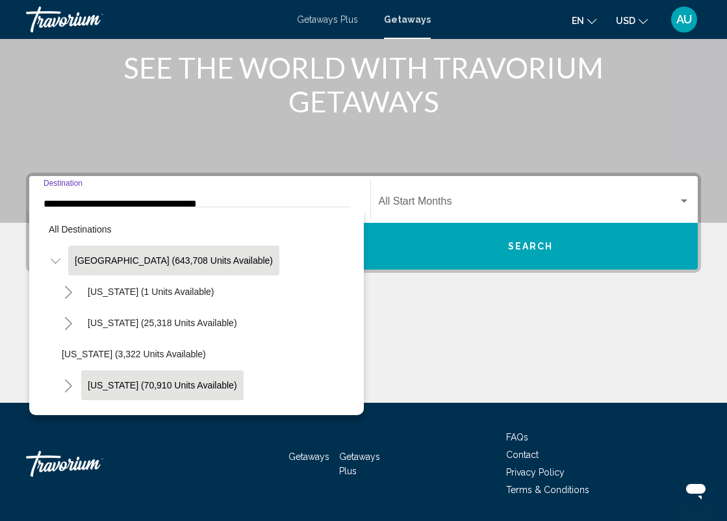
click at [121, 380] on span "California (70,910 units available)" at bounding box center [162, 385] width 149 height 10
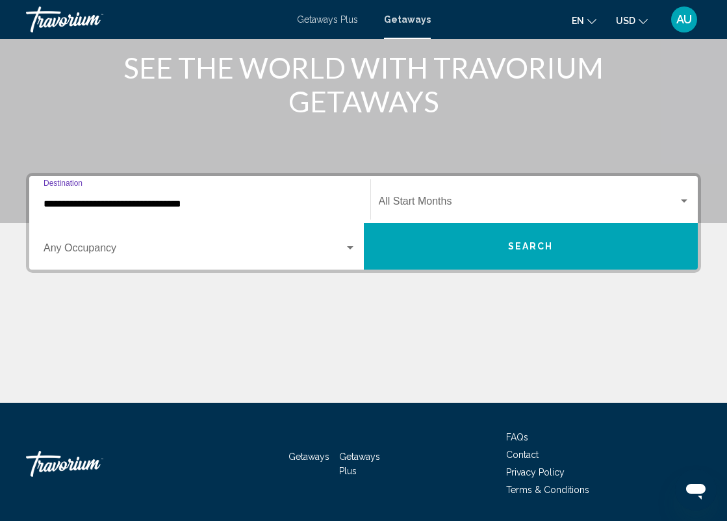
scroll to position [208, 0]
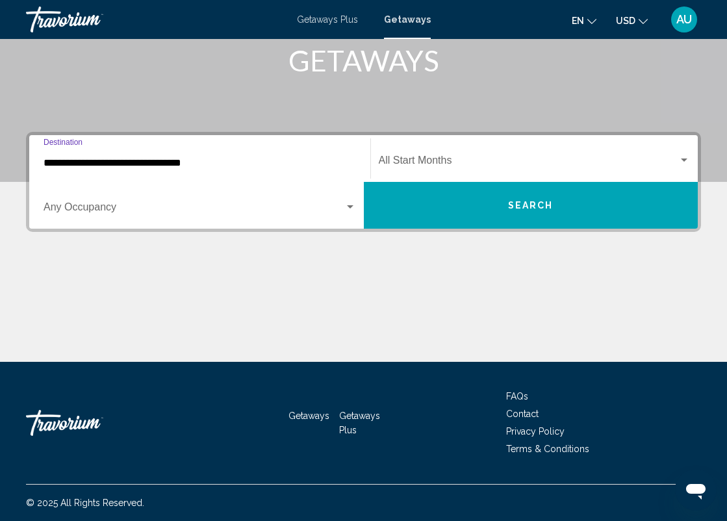
click at [155, 160] on input "**********" at bounding box center [200, 163] width 312 height 12
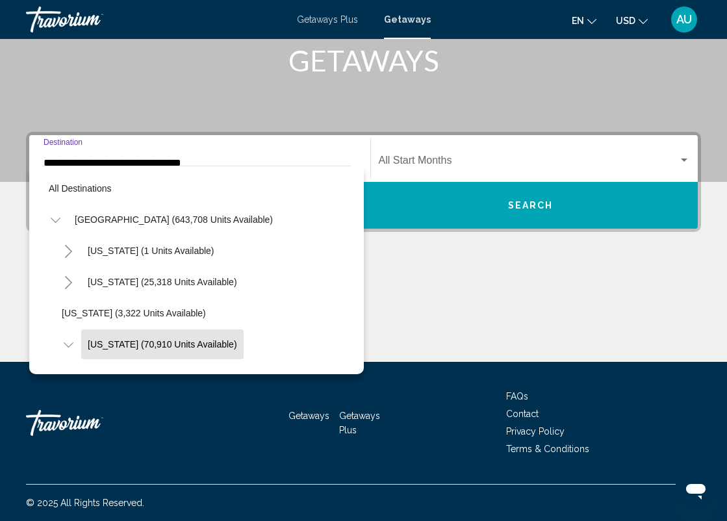
scroll to position [77, 0]
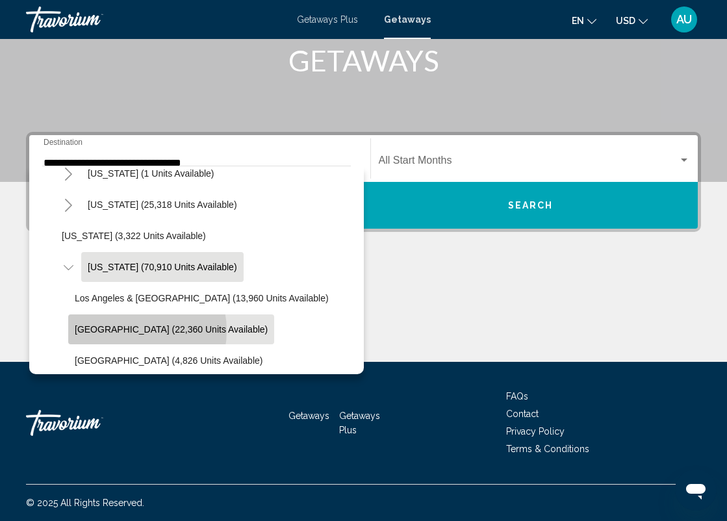
click at [132, 331] on span "Lake Tahoe (22,360 units available)" at bounding box center [171, 329] width 193 height 10
type input "**********"
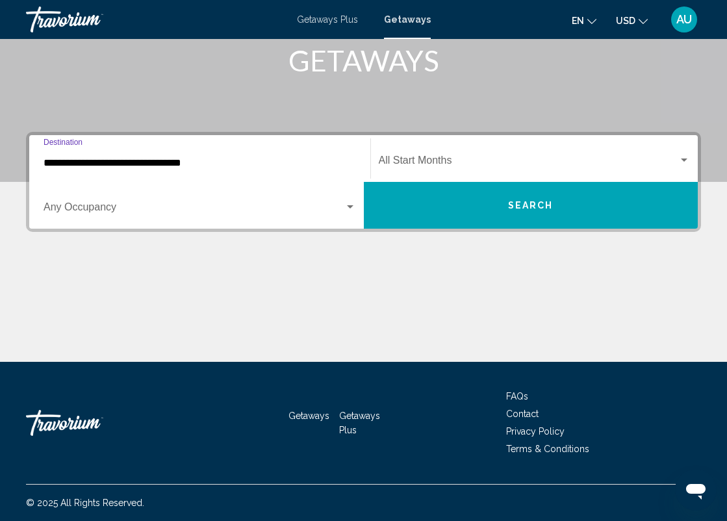
click at [405, 164] on span "Search widget" at bounding box center [529, 163] width 300 height 12
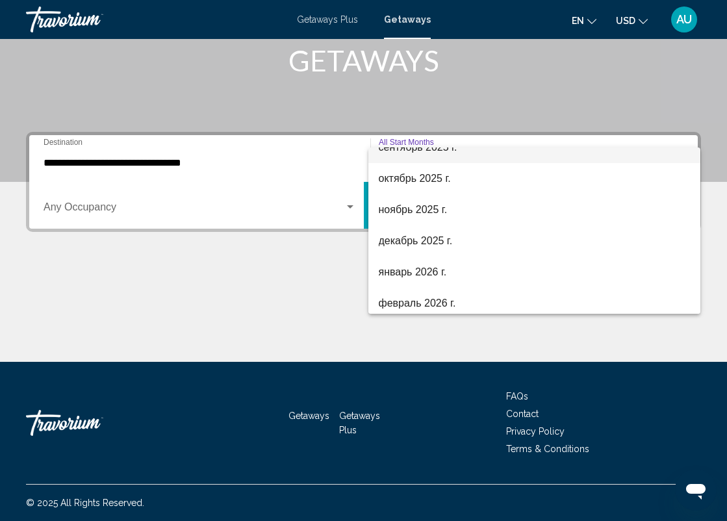
scroll to position [86, 0]
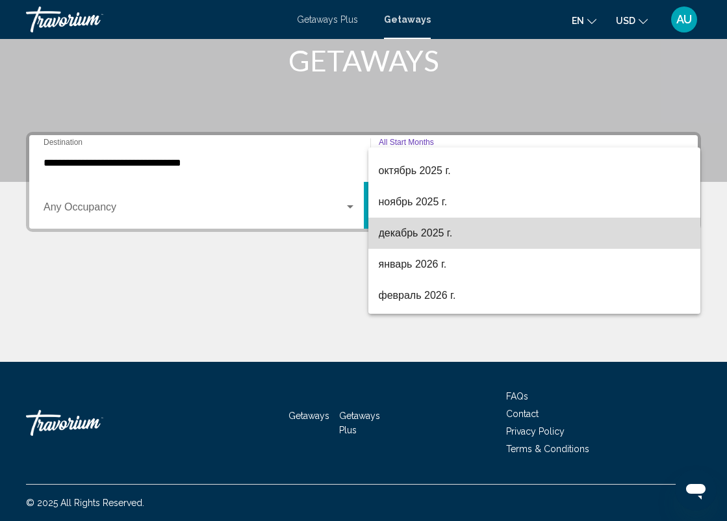
click at [420, 235] on span "декабрь 2025 г." at bounding box center [535, 233] width 312 height 31
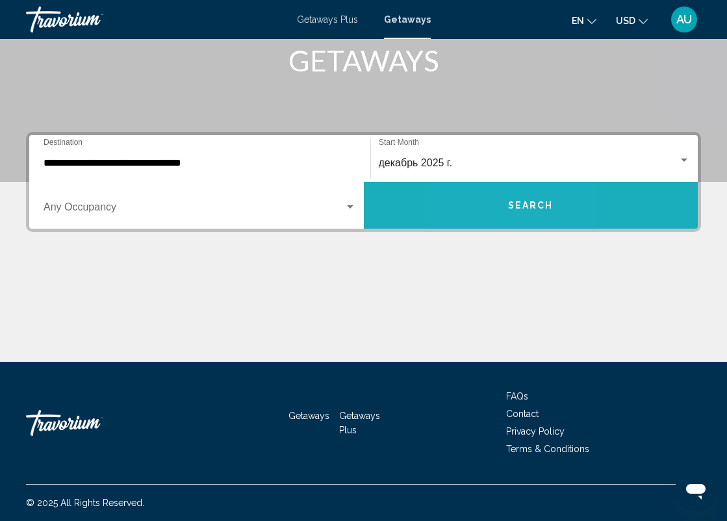
click at [482, 207] on button "Search" at bounding box center [531, 205] width 334 height 47
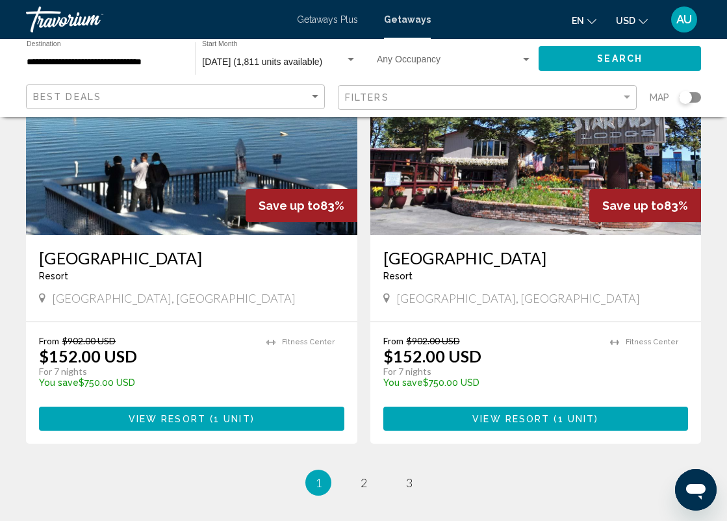
scroll to position [2605, 0]
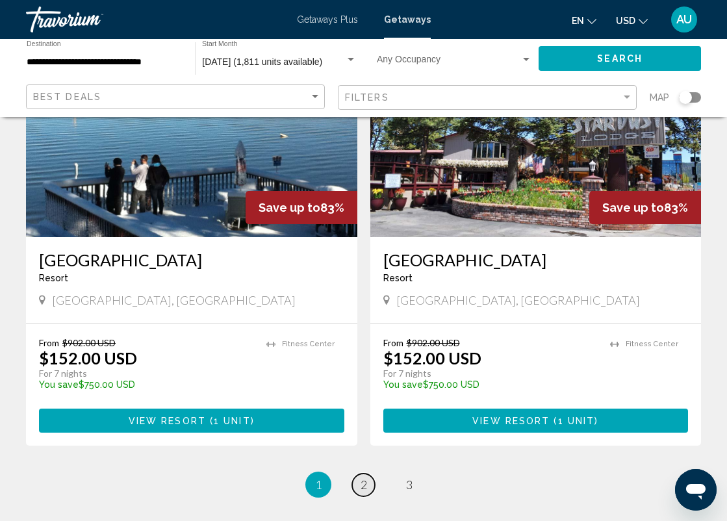
click at [361, 477] on span "2" at bounding box center [363, 484] width 6 height 14
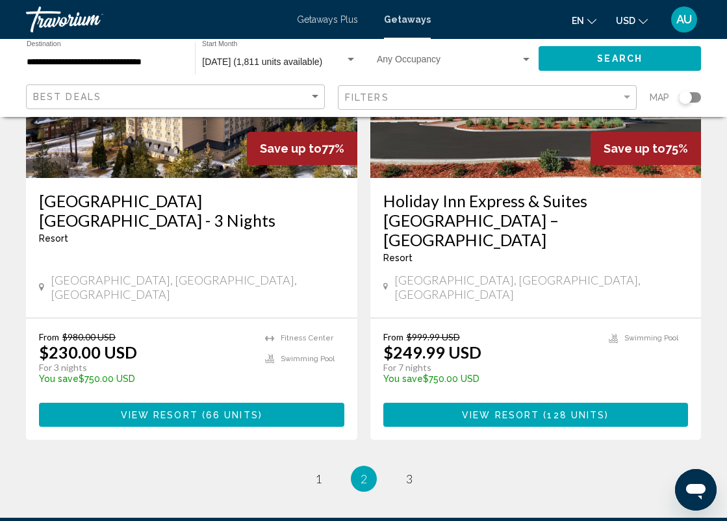
scroll to position [2547, 0]
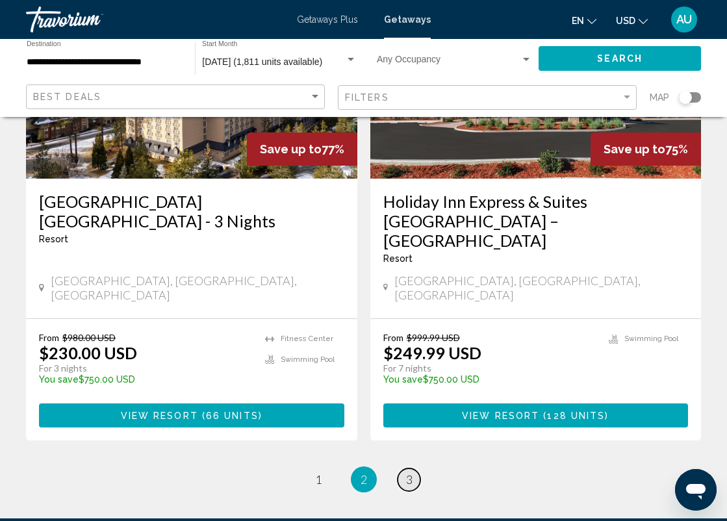
click at [412, 472] on span "3" at bounding box center [409, 479] width 6 height 14
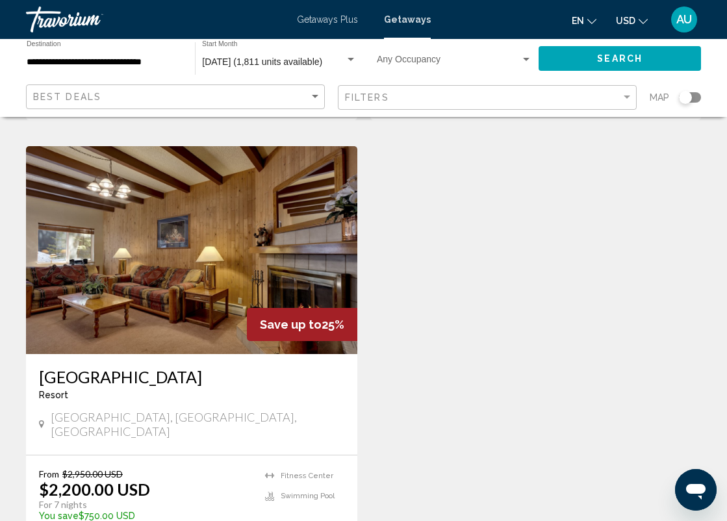
scroll to position [1877, 0]
